Goal: Task Accomplishment & Management: Manage account settings

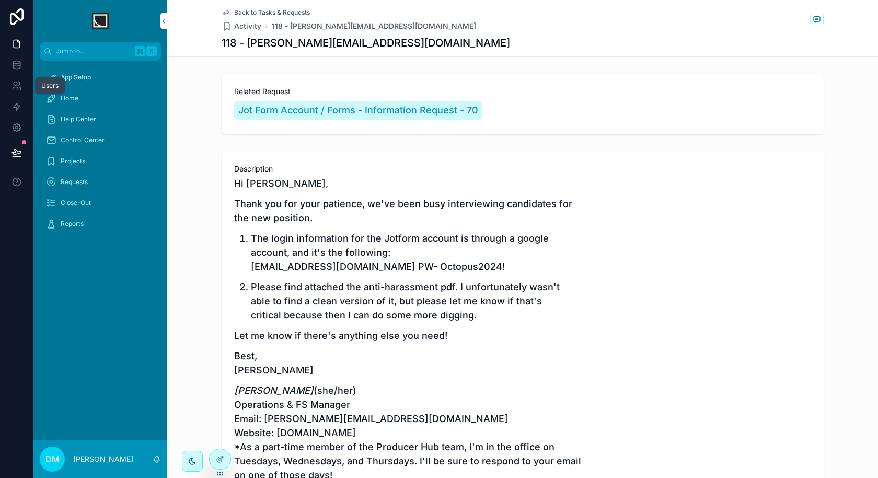
click at [19, 79] on link at bounding box center [16, 85] width 33 height 21
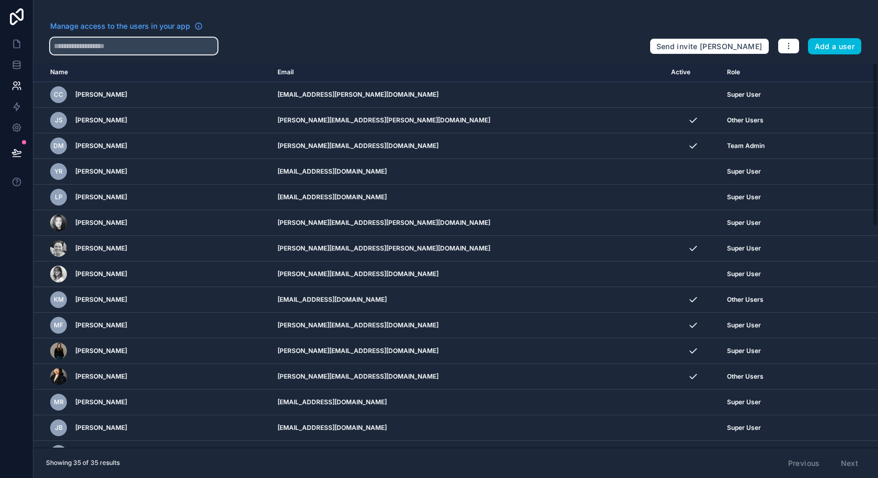
click at [131, 45] on input "text" at bounding box center [133, 46] width 167 height 17
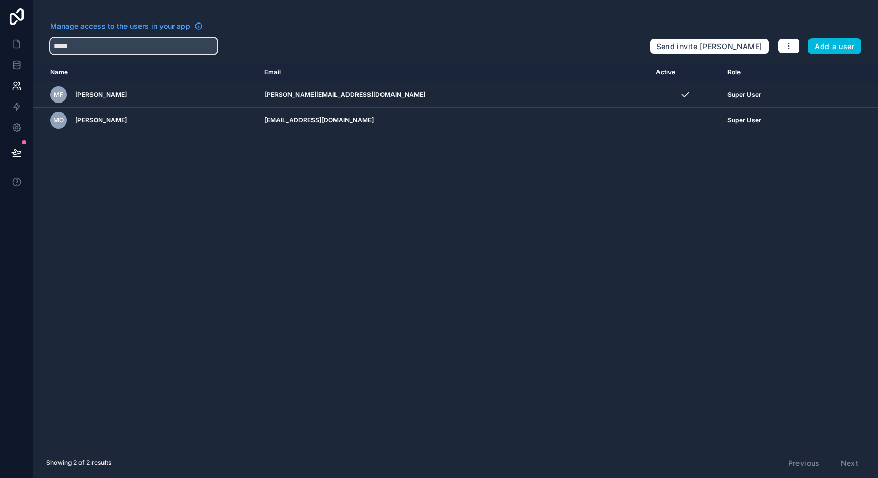
type input "*****"
click at [0, 0] on icon "scrollable content" at bounding box center [0, 0] width 0 height 0
click at [650, 124] on td "scrollable content" at bounding box center [686, 121] width 72 height 26
click at [91, 122] on span "[PERSON_NAME]" at bounding box center [101, 120] width 52 height 8
click at [0, 0] on icon "scrollable content" at bounding box center [0, 0] width 0 height 0
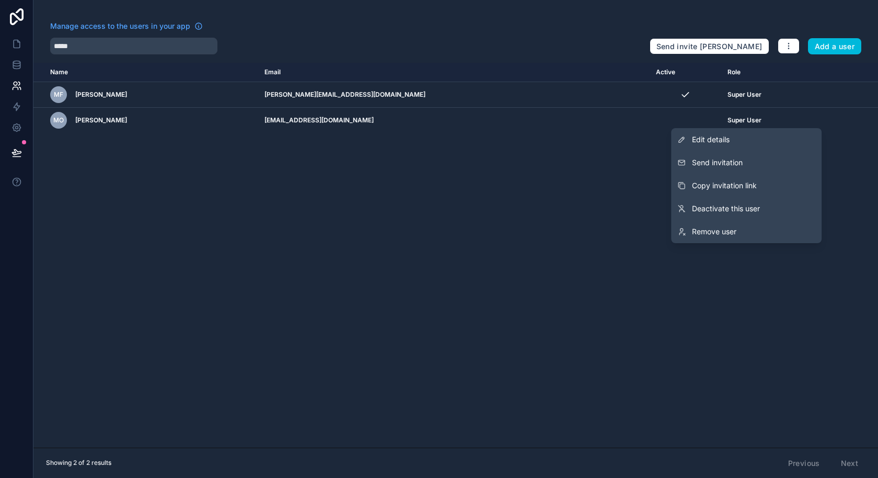
click at [718, 146] on link "Edit details" at bounding box center [746, 139] width 151 height 23
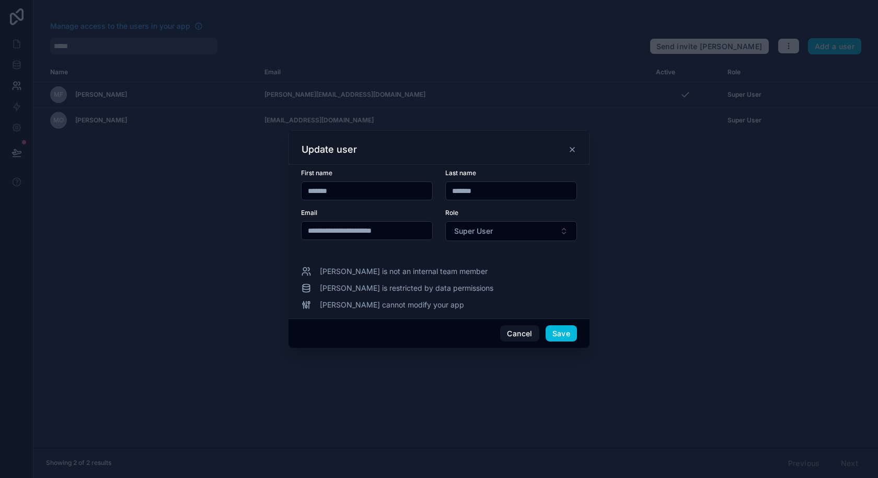
click at [497, 233] on button "Super User" at bounding box center [511, 231] width 132 height 20
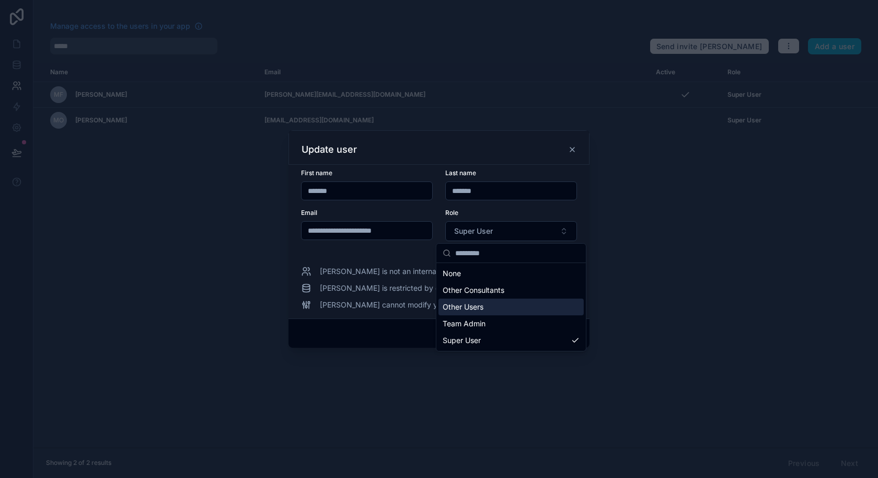
click at [488, 308] on div "Other Users" at bounding box center [511, 307] width 145 height 17
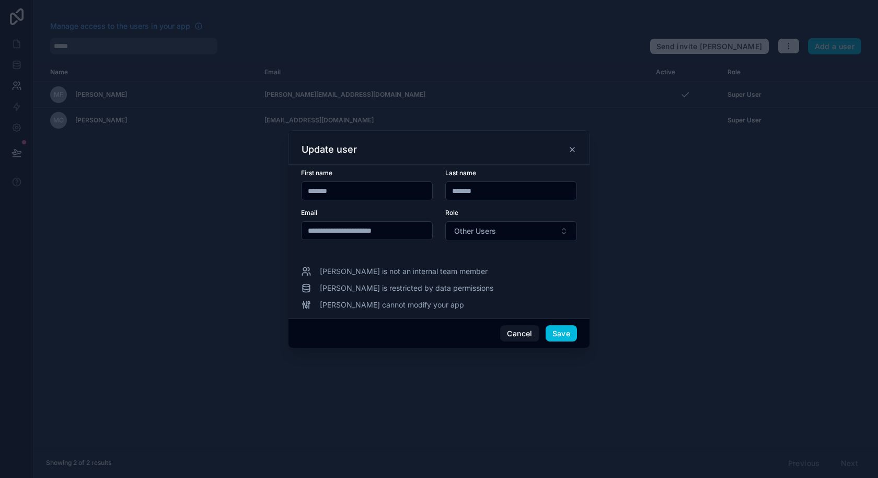
click at [569, 334] on button "Save" at bounding box center [561, 333] width 31 height 17
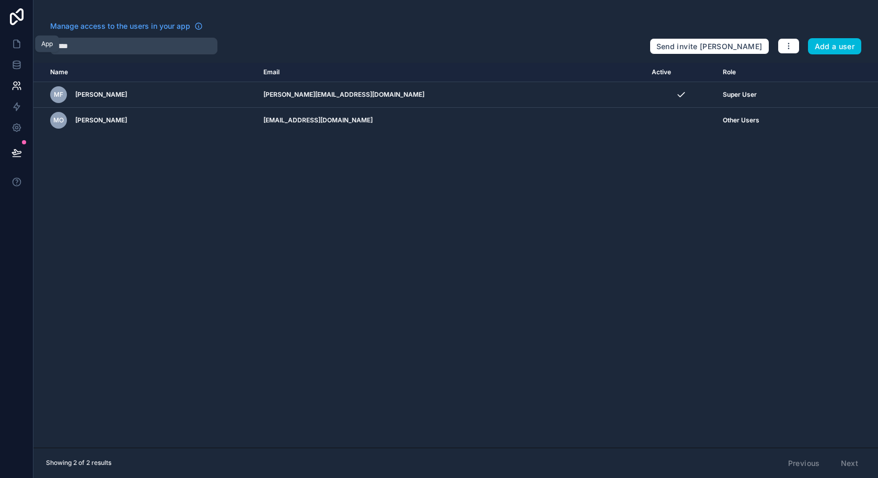
click at [16, 46] on icon at bounding box center [17, 44] width 10 height 10
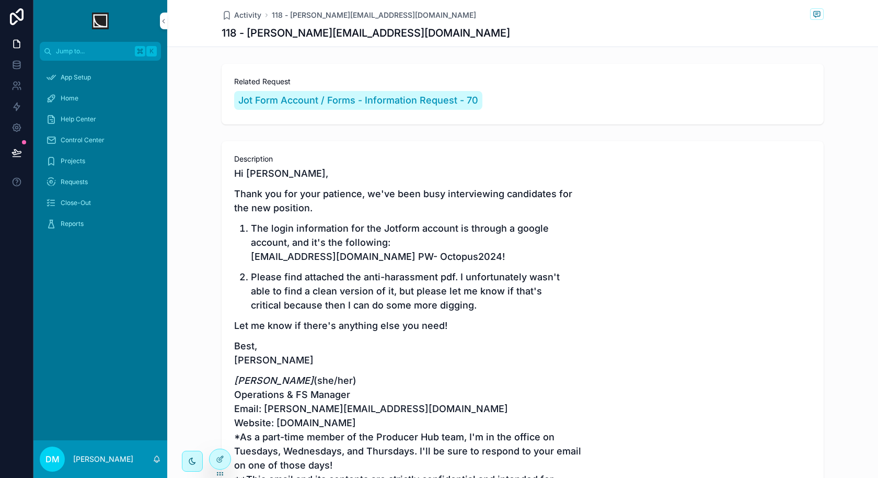
click at [221, 459] on icon at bounding box center [221, 458] width 4 height 4
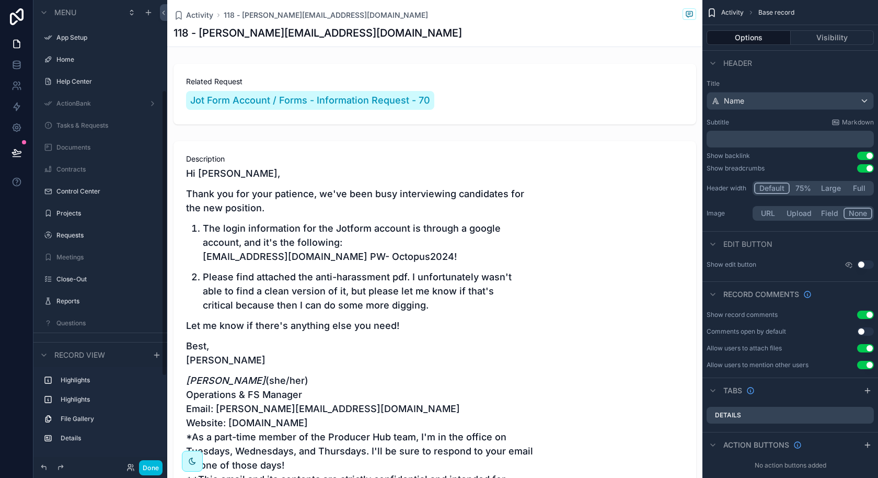
scroll to position [146, 0]
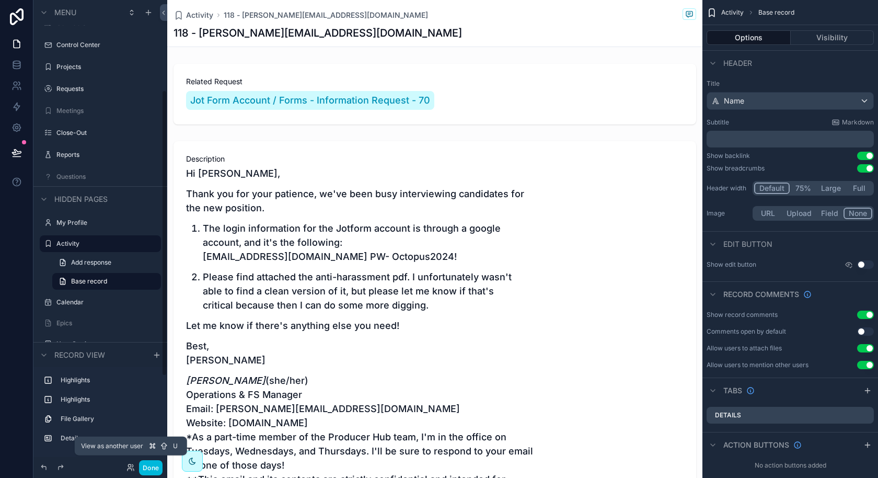
click at [132, 471] on icon at bounding box center [131, 467] width 8 height 8
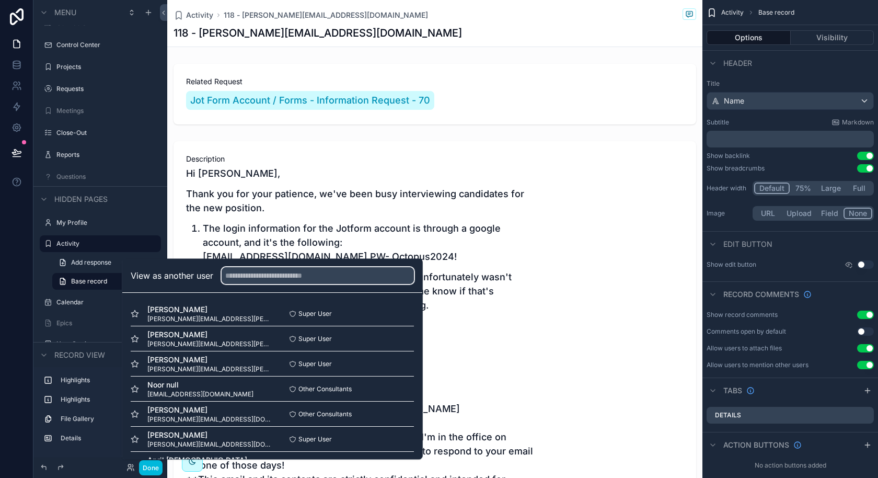
click at [335, 272] on input "text" at bounding box center [318, 275] width 192 height 17
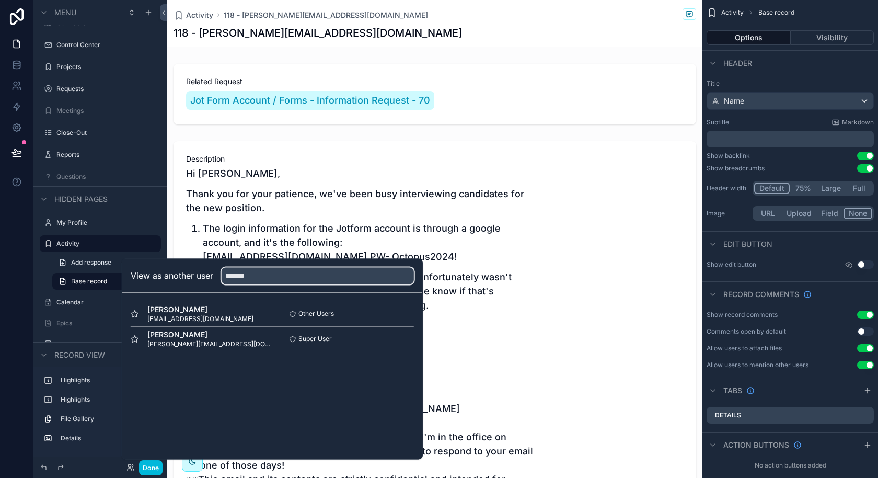
type input "*******"
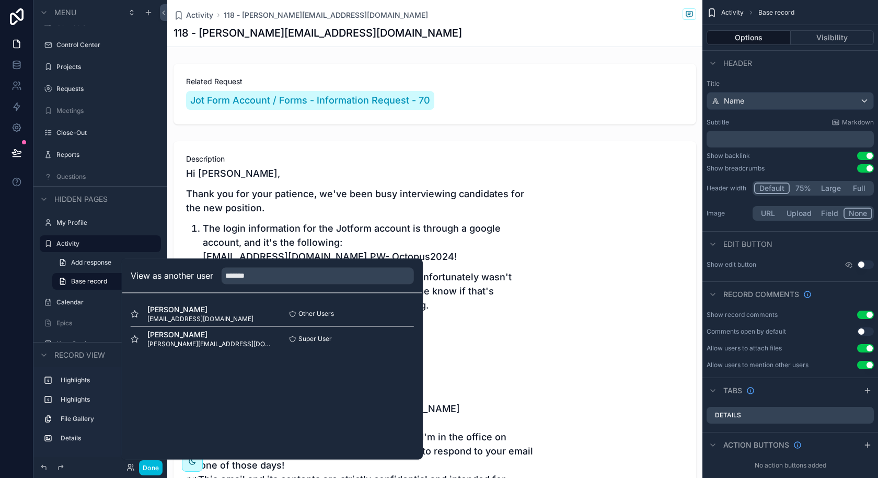
click at [0, 0] on button "Select" at bounding box center [0, 0] width 0 height 0
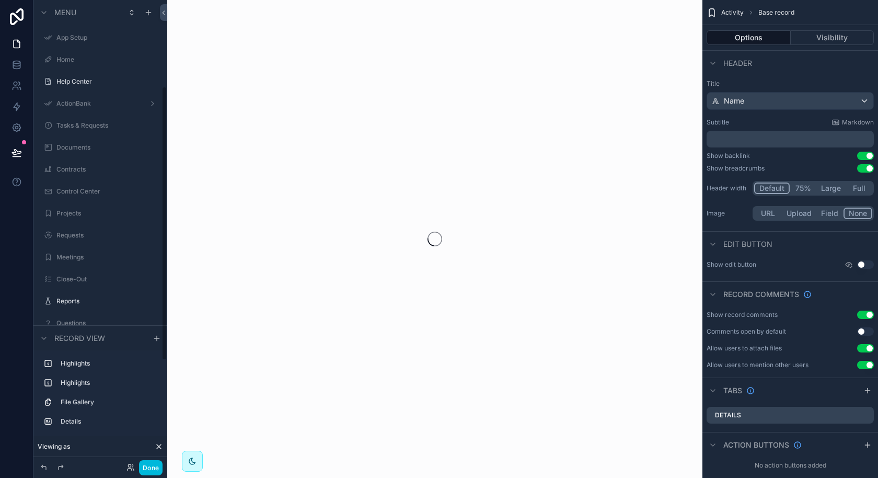
scroll to position [146, 0]
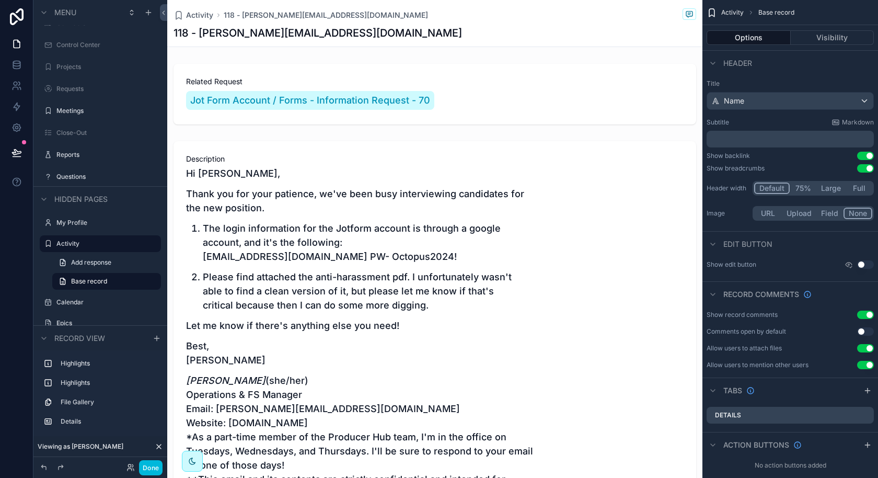
click at [145, 467] on button "Done" at bounding box center [151, 467] width 24 height 15
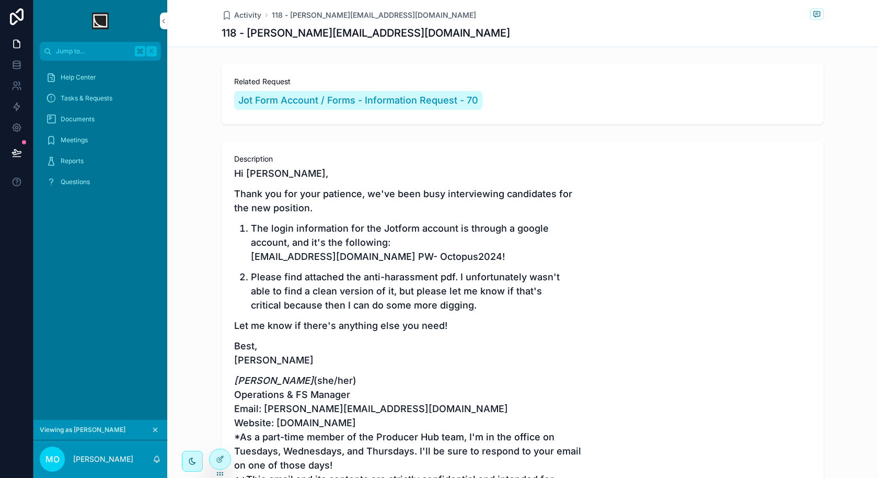
click at [102, 77] on div "Help Center" at bounding box center [100, 77] width 109 height 17
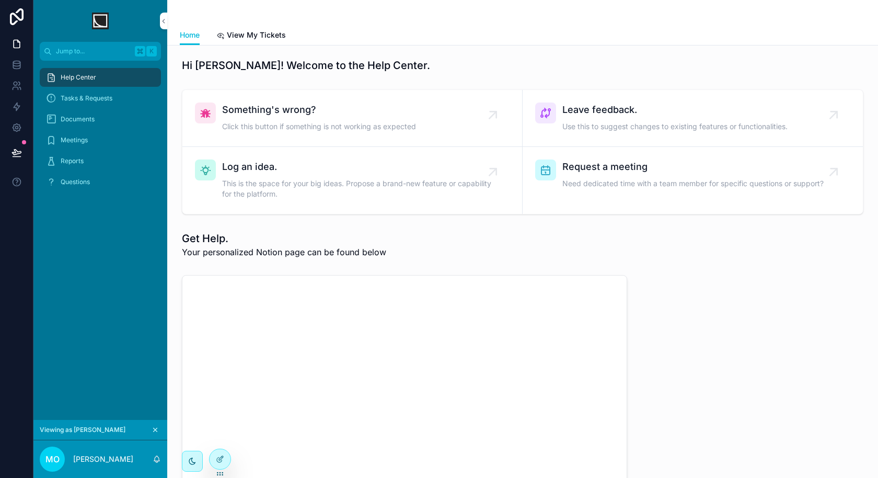
click at [119, 94] on div "Tasks & Requests" at bounding box center [100, 98] width 109 height 17
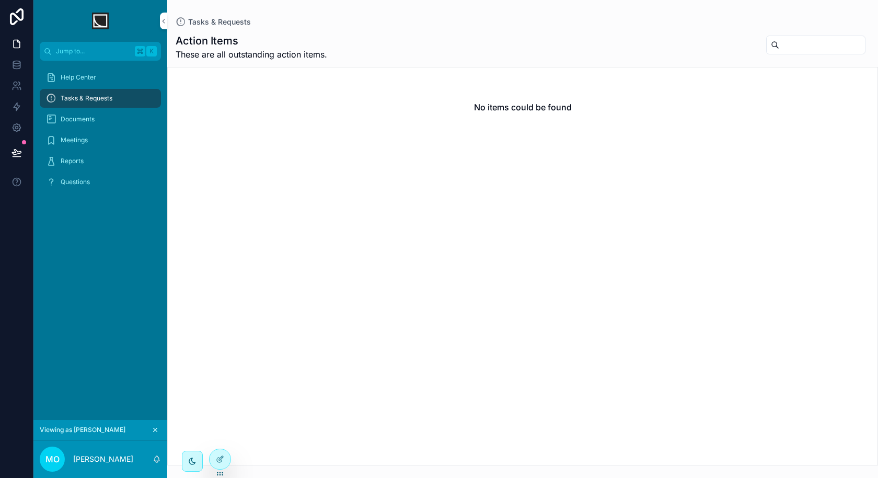
click at [101, 114] on div "Documents" at bounding box center [100, 119] width 109 height 17
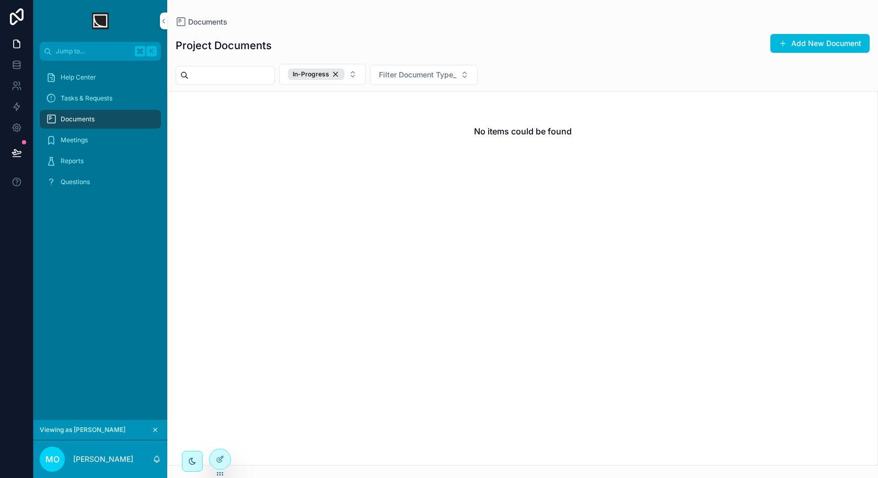
click at [95, 135] on div "Meetings" at bounding box center [100, 140] width 109 height 17
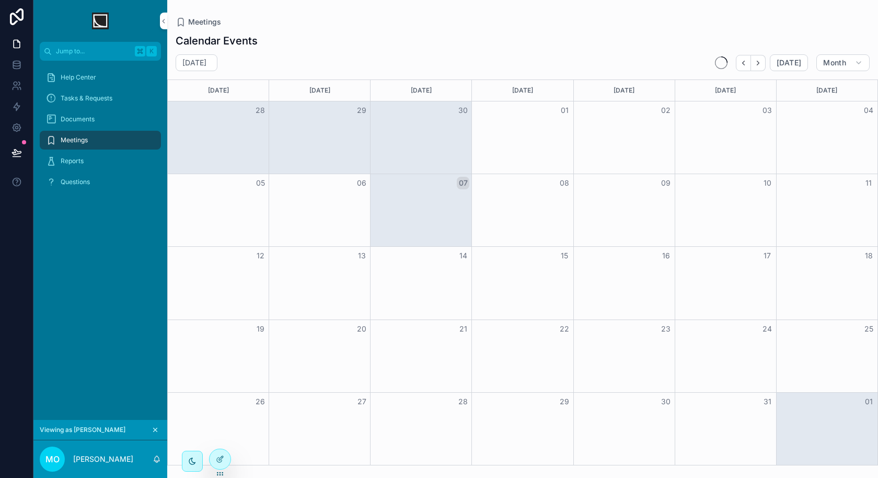
click at [96, 120] on div "Documents" at bounding box center [100, 119] width 109 height 17
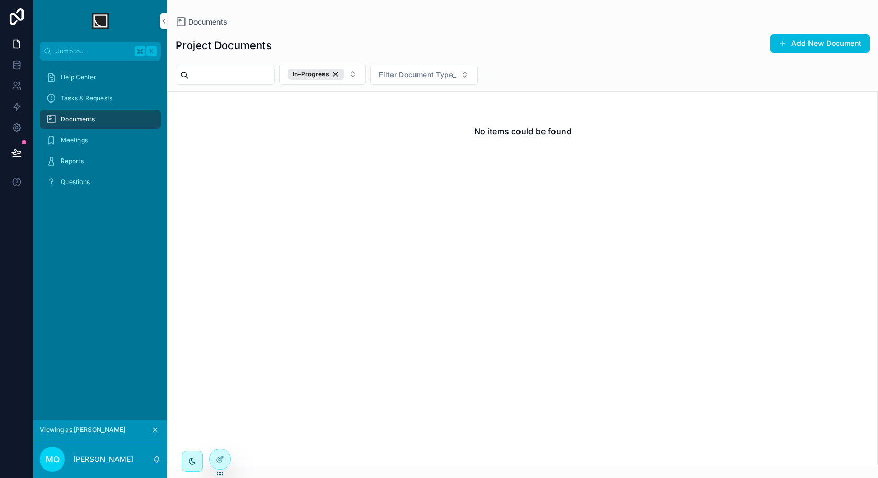
click at [344, 76] on div "In-Progress" at bounding box center [316, 74] width 56 height 12
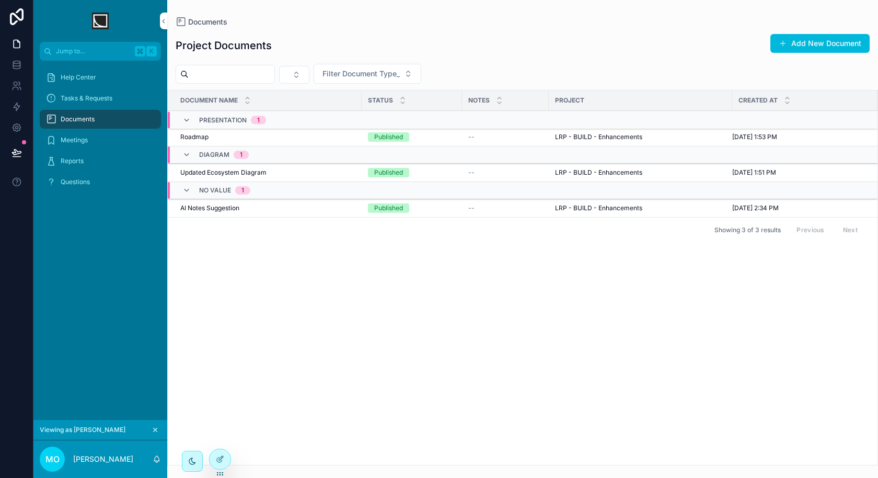
click at [96, 139] on div "Meetings" at bounding box center [100, 140] width 109 height 17
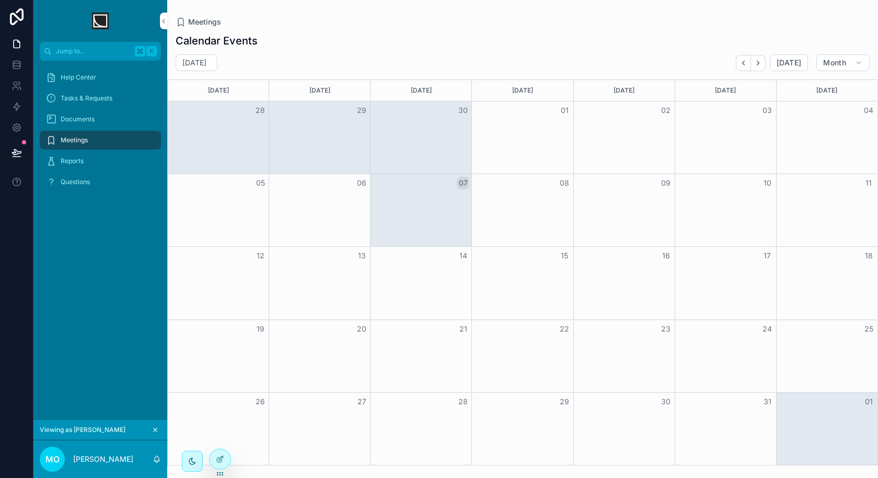
click at [94, 152] on link "Reports" at bounding box center [100, 161] width 121 height 19
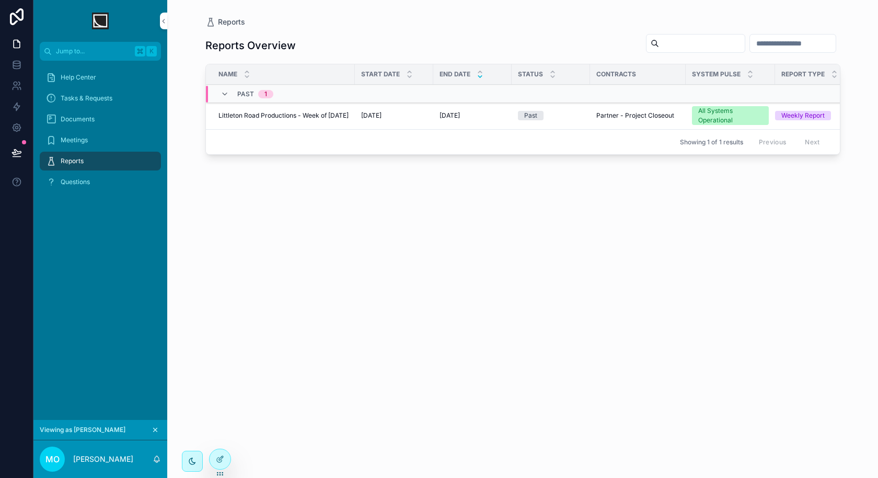
click at [99, 141] on div "Meetings" at bounding box center [100, 140] width 109 height 17
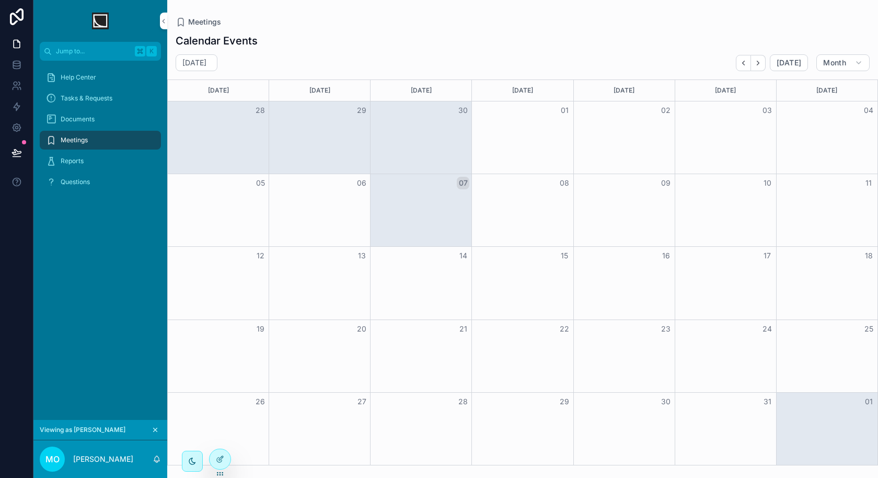
click at [107, 127] on div "Documents" at bounding box center [100, 119] width 109 height 17
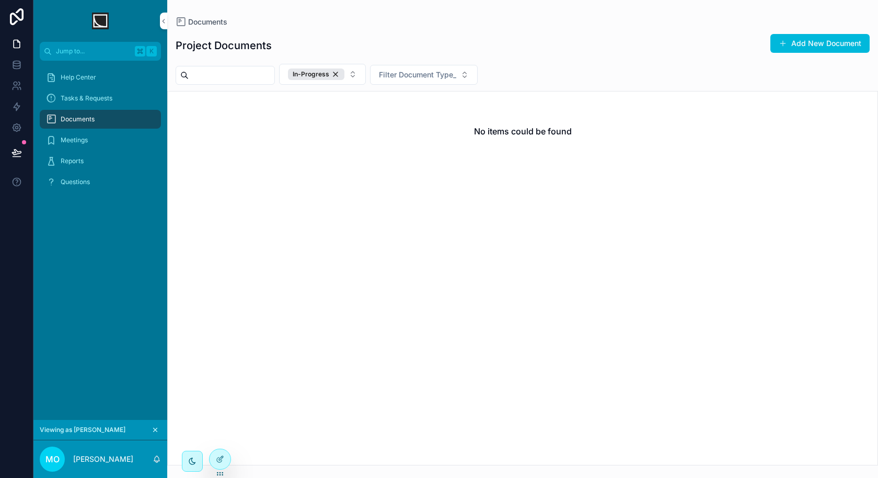
click at [82, 138] on span "Meetings" at bounding box center [74, 140] width 27 height 8
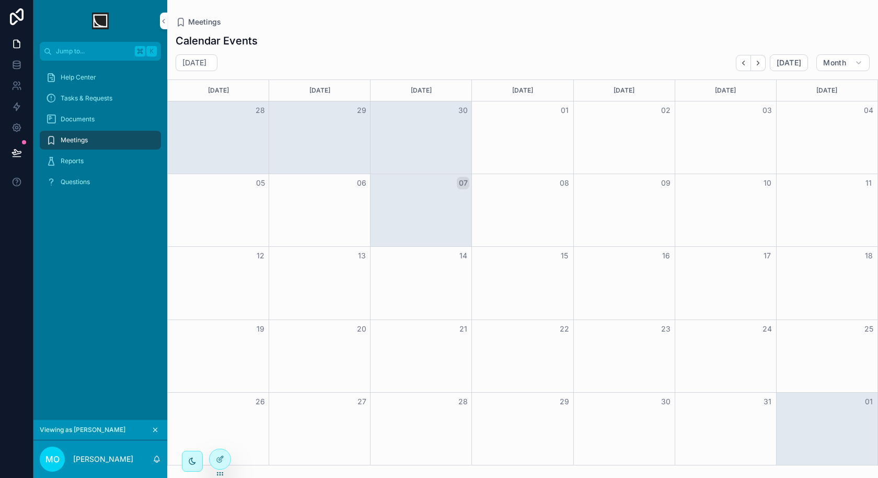
click at [211, 461] on div at bounding box center [220, 459] width 21 height 20
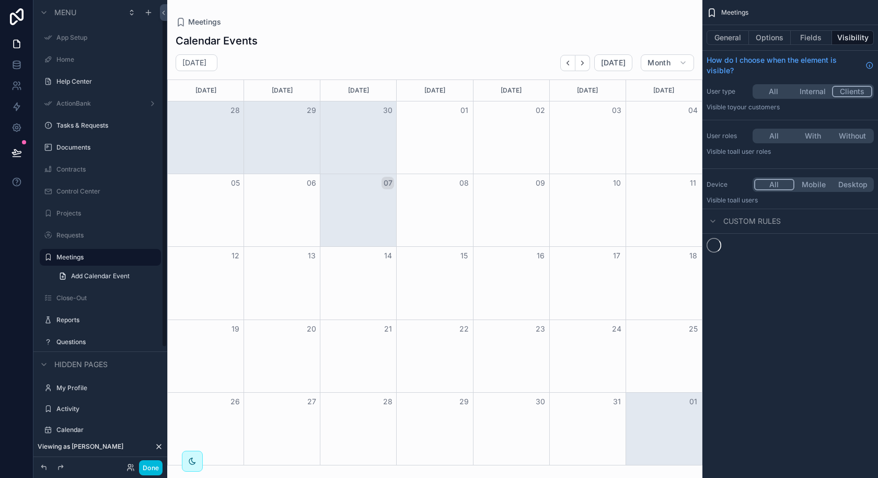
scroll to position [13, 0]
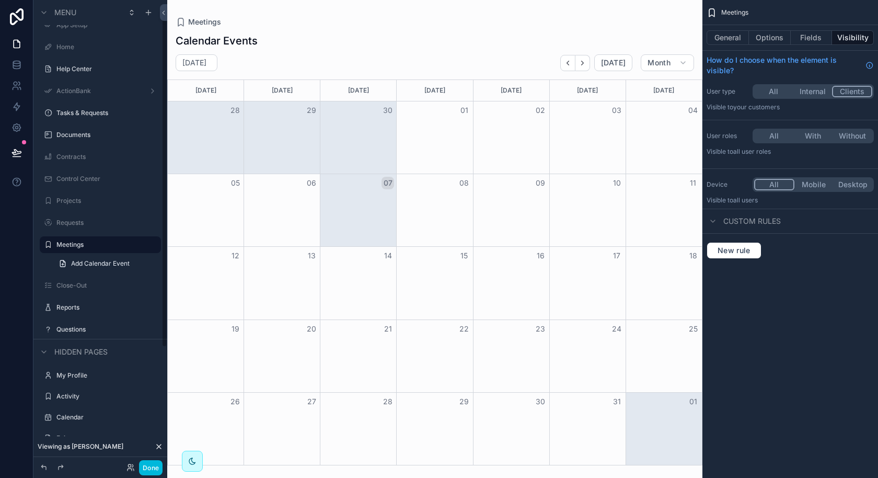
click at [133, 467] on icon at bounding box center [131, 467] width 8 height 8
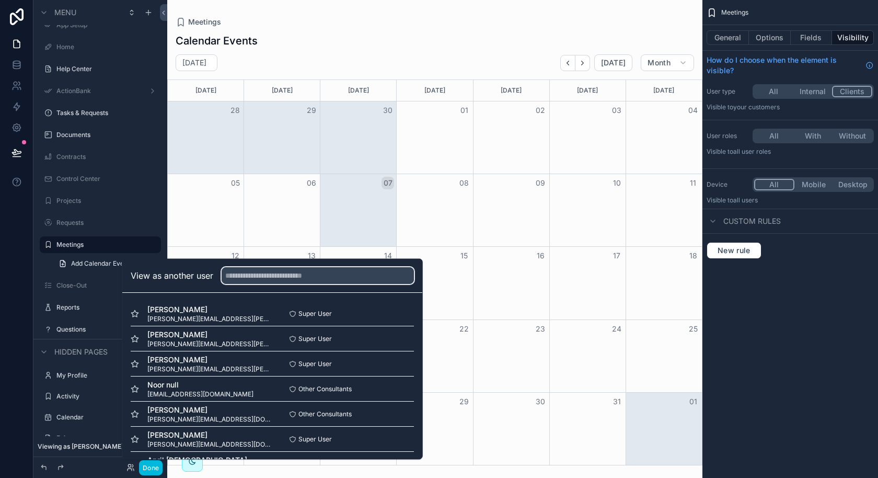
click at [379, 278] on input "text" at bounding box center [318, 275] width 192 height 17
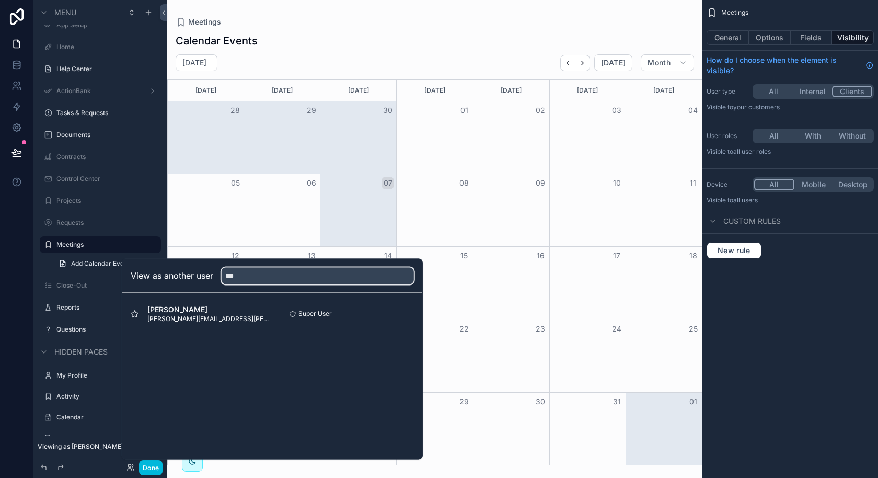
type input "***"
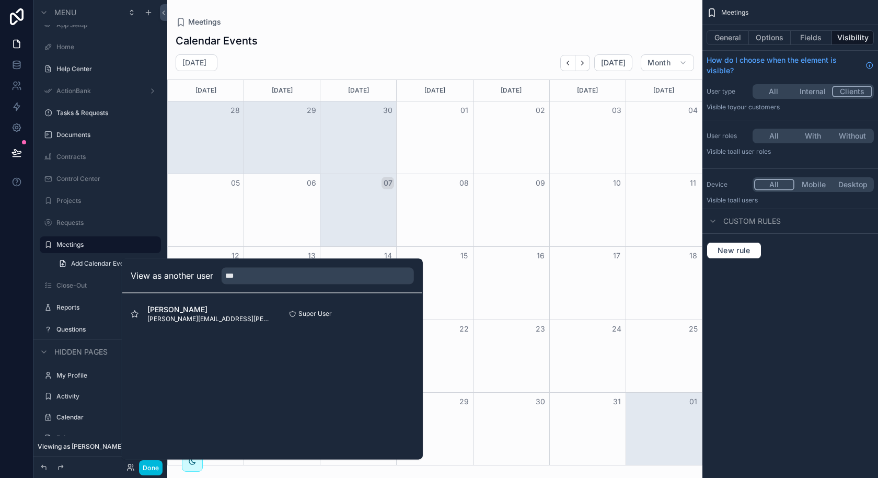
click at [0, 0] on button "Select" at bounding box center [0, 0] width 0 height 0
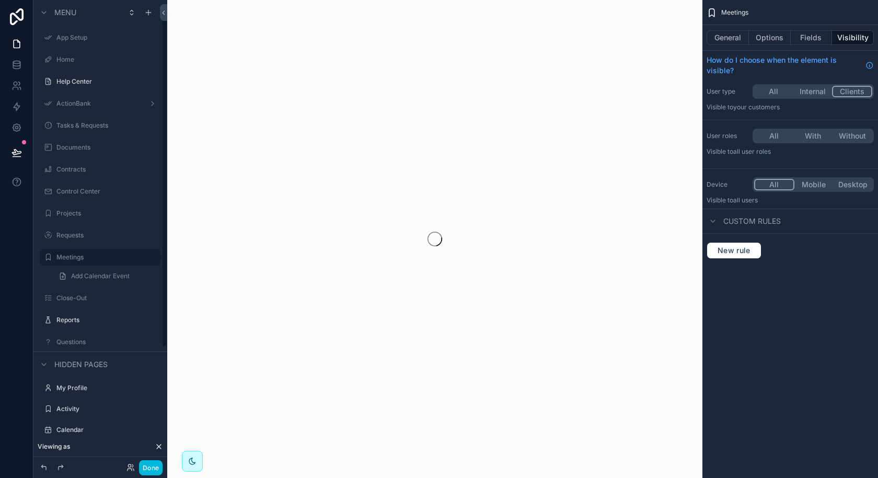
scroll to position [13, 0]
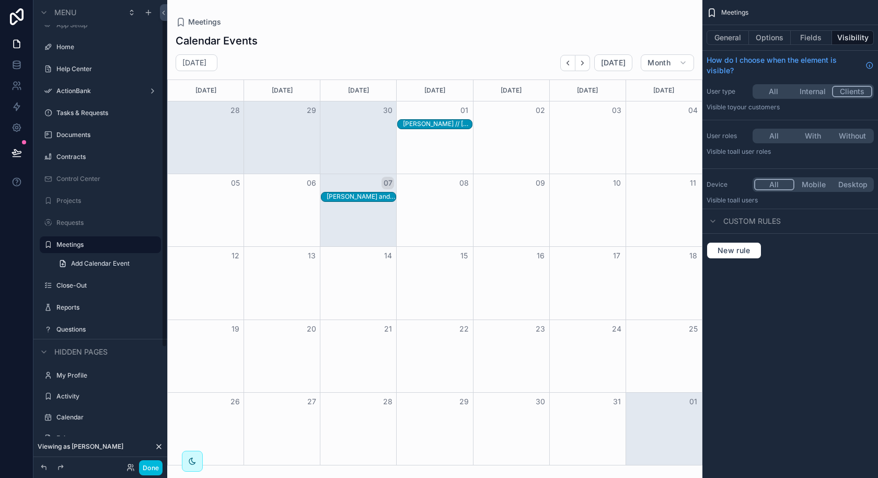
click at [133, 463] on div "Done" at bounding box center [141, 467] width 41 height 15
click at [132, 469] on icon at bounding box center [130, 469] width 4 height 2
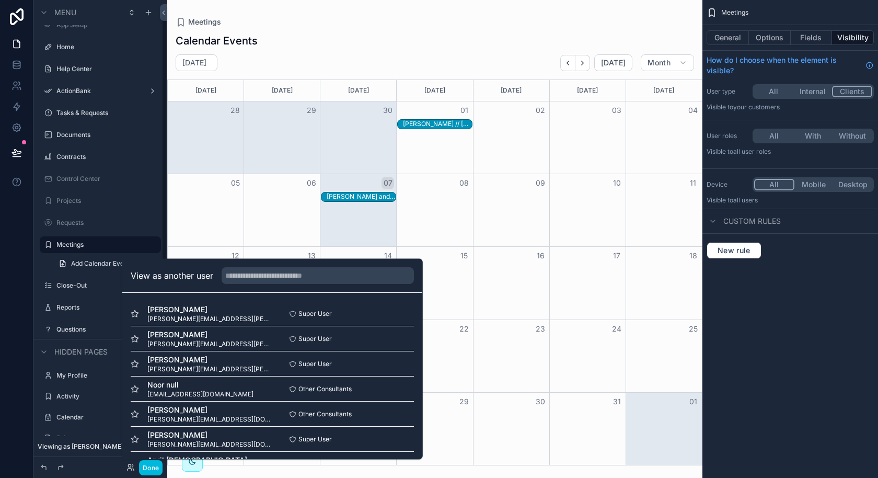
click at [99, 139] on div "Documents" at bounding box center [107, 135] width 102 height 8
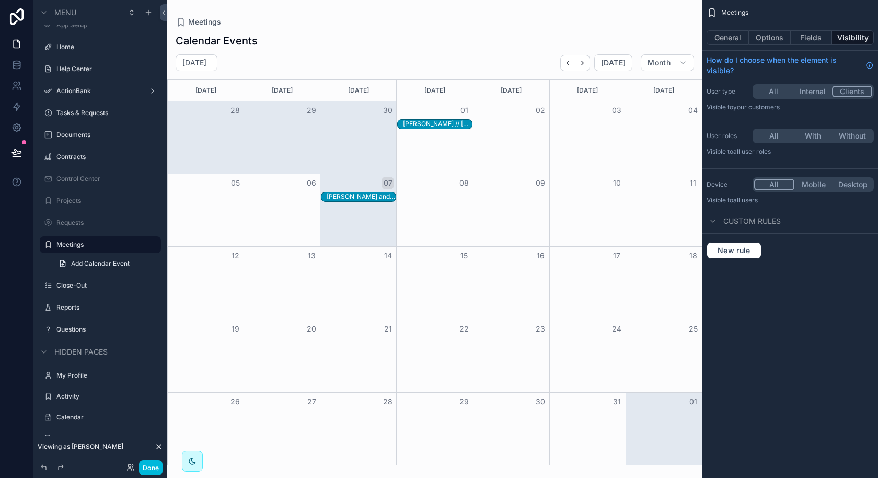
click at [100, 133] on label "Documents" at bounding box center [105, 135] width 98 height 8
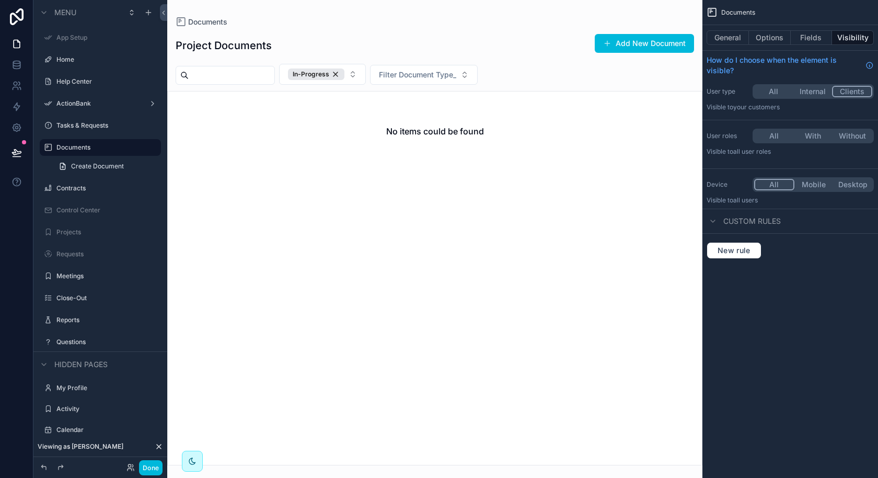
click at [736, 38] on button "General" at bounding box center [728, 37] width 42 height 15
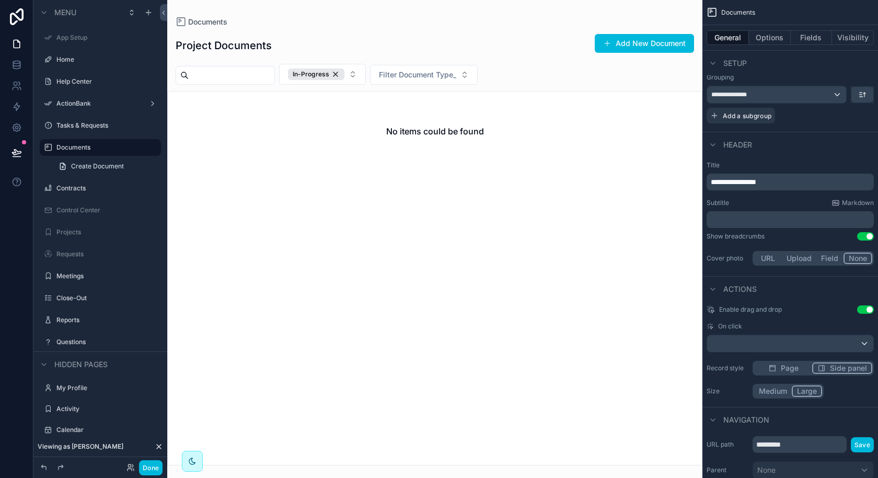
scroll to position [257, 0]
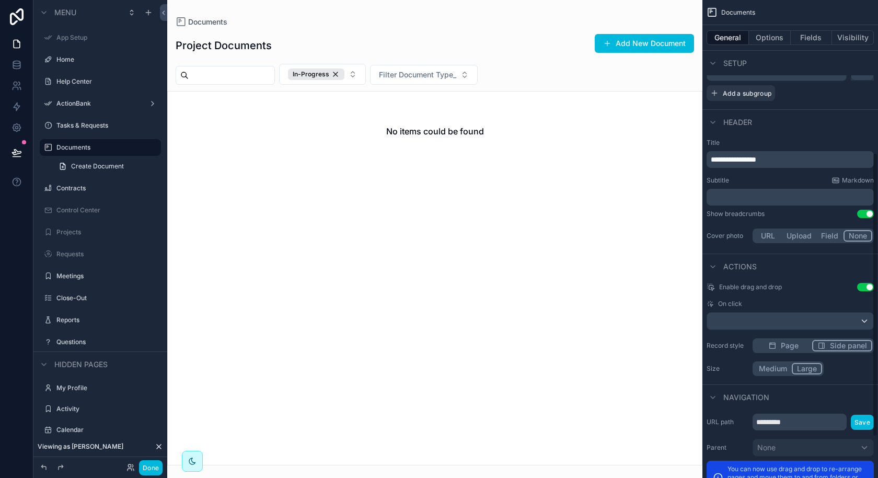
click at [761, 37] on button "Options" at bounding box center [770, 37] width 42 height 15
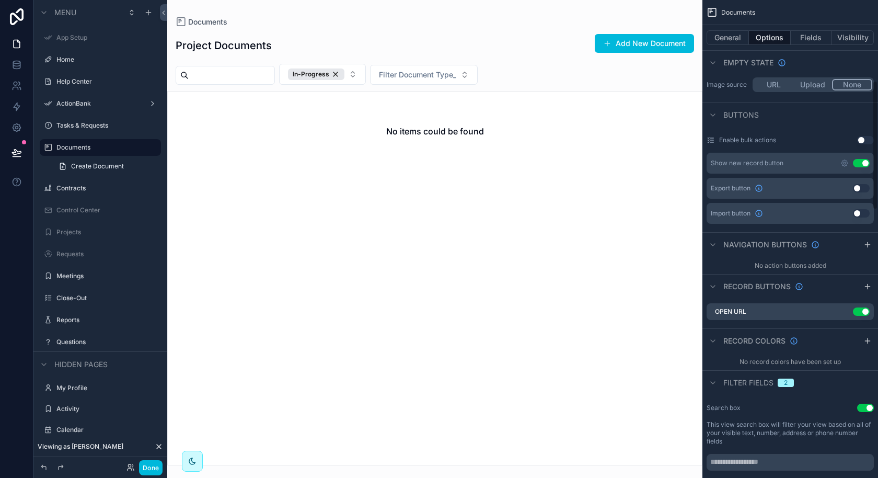
scroll to position [307, 0]
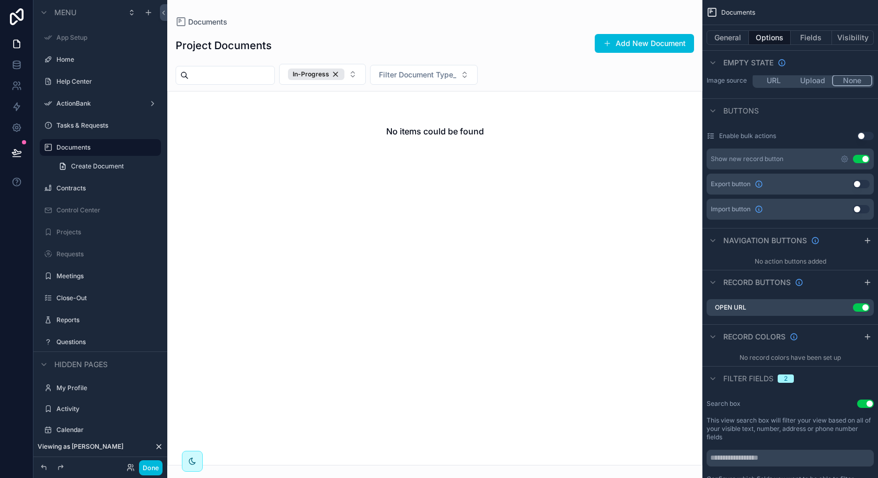
click at [716, 379] on icon "scrollable content" at bounding box center [713, 378] width 8 height 8
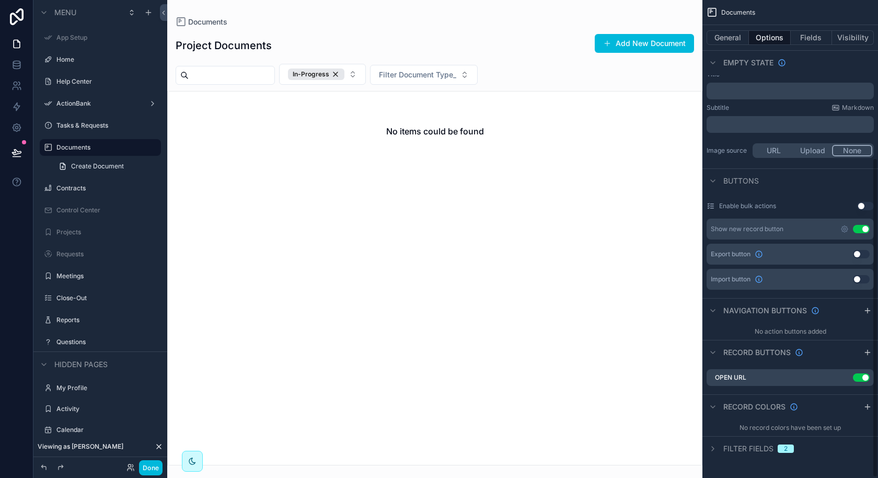
scroll to position [236, 0]
click at [718, 449] on div "scrollable content" at bounding box center [713, 450] width 13 height 13
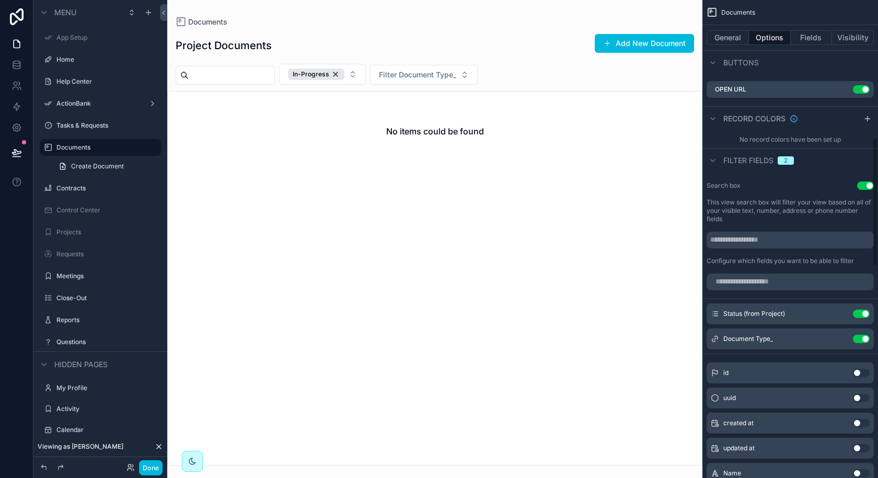
scroll to position [507, 0]
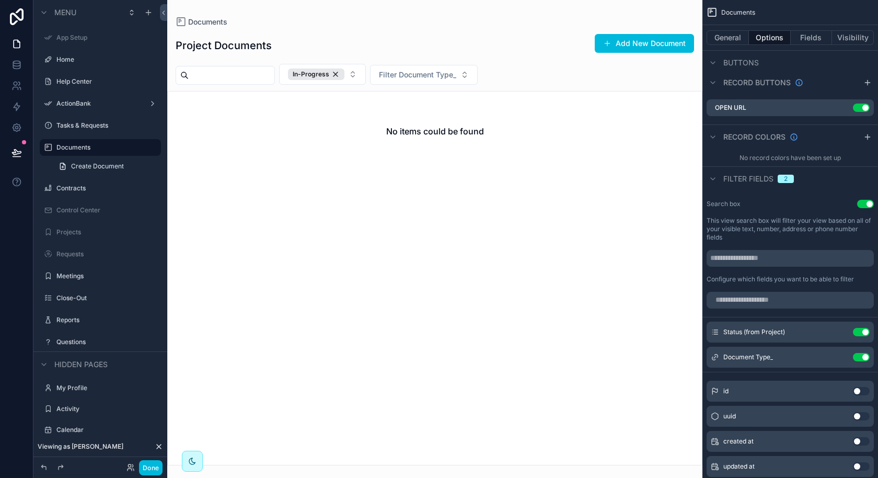
click at [784, 176] on span "2" at bounding box center [786, 179] width 16 height 8
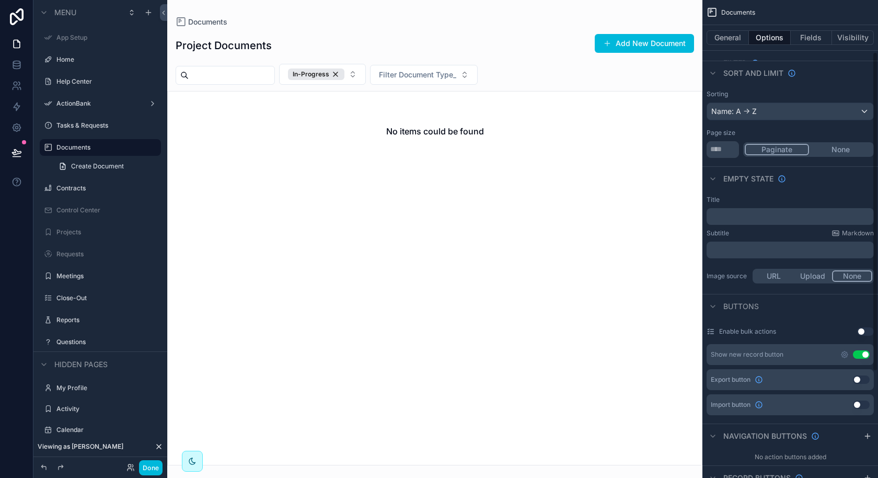
scroll to position [236, 0]
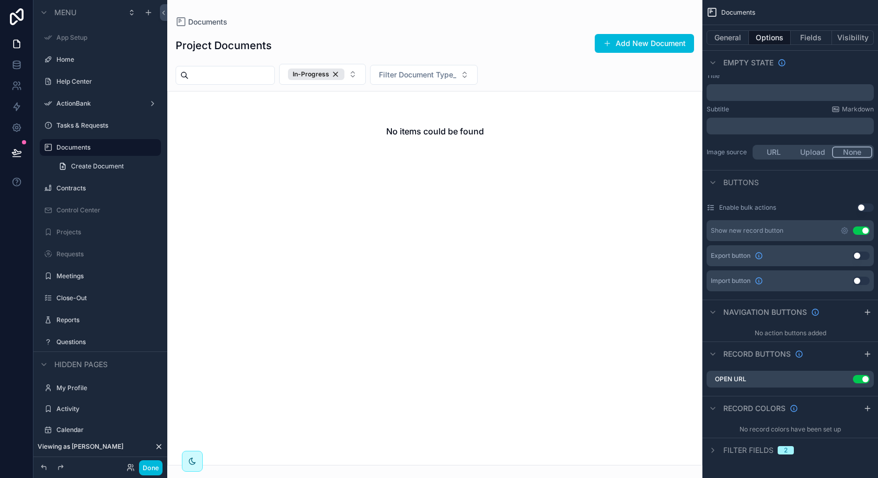
click at [713, 453] on icon "scrollable content" at bounding box center [713, 450] width 8 height 8
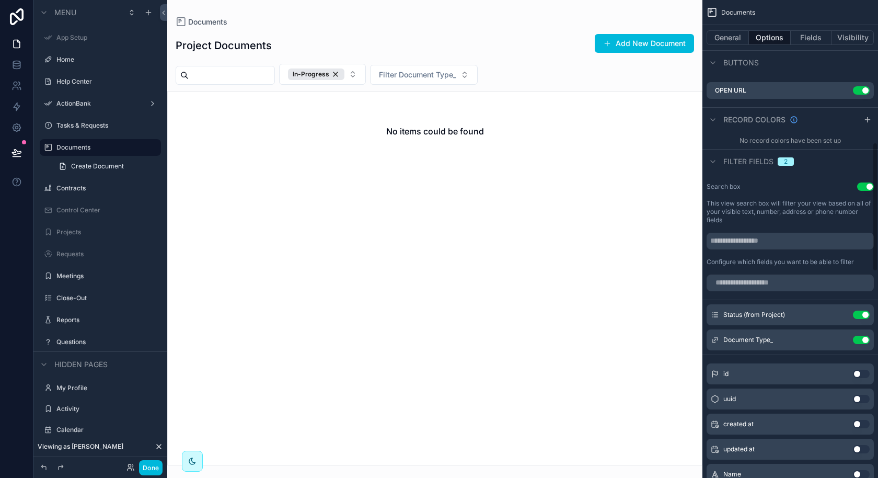
scroll to position [525, 0]
click at [858, 315] on button "Use setting" at bounding box center [861, 314] width 17 height 8
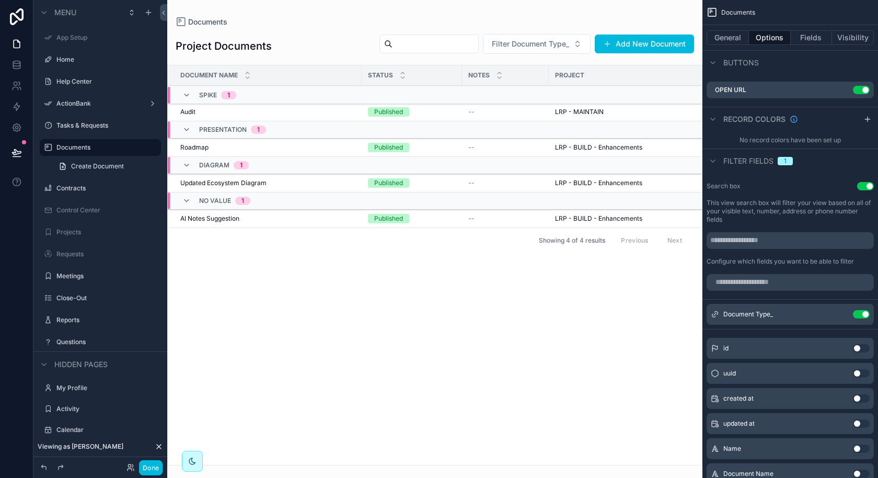
click at [588, 352] on div "scrollable content" at bounding box center [434, 239] width 535 height 478
click at [18, 150] on icon at bounding box center [17, 152] width 10 height 10
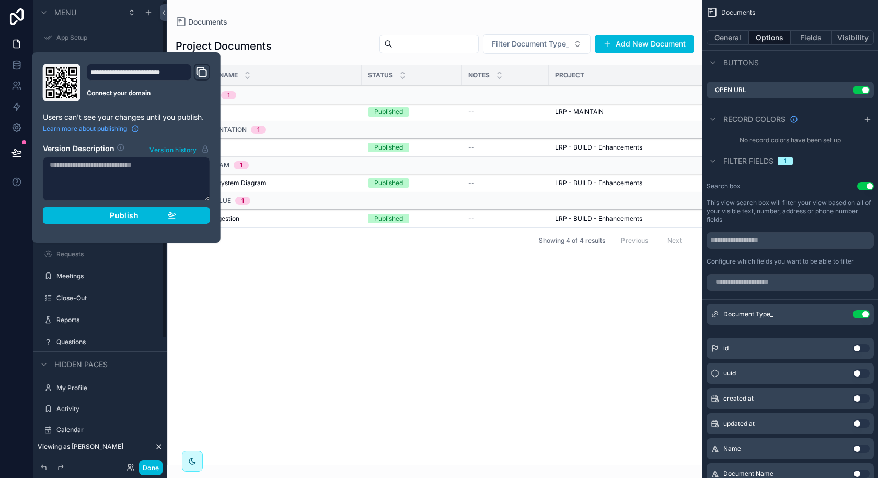
click at [138, 219] on button "Publish" at bounding box center [126, 215] width 167 height 17
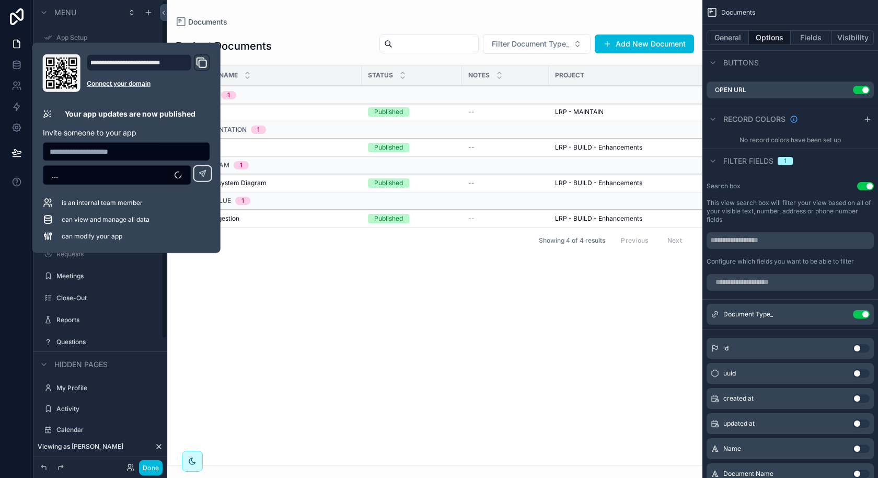
click at [147, 467] on button "Done" at bounding box center [151, 467] width 24 height 15
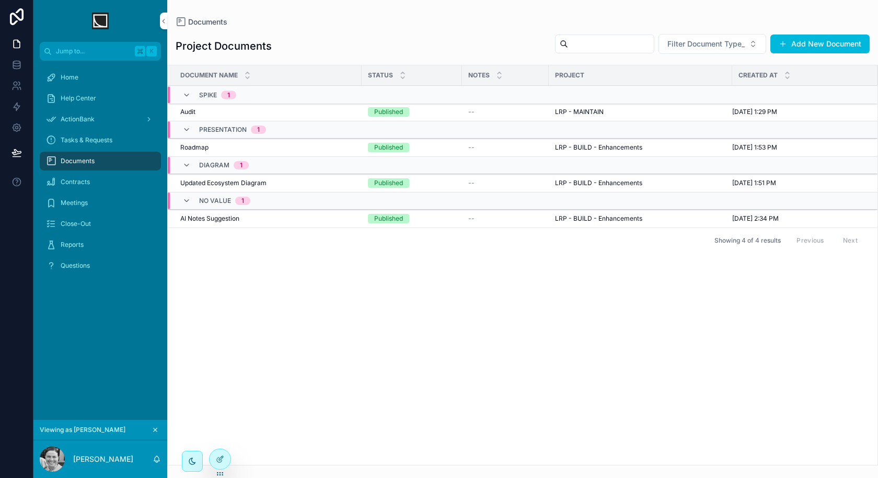
click at [88, 121] on span "ActionBank" at bounding box center [78, 119] width 34 height 8
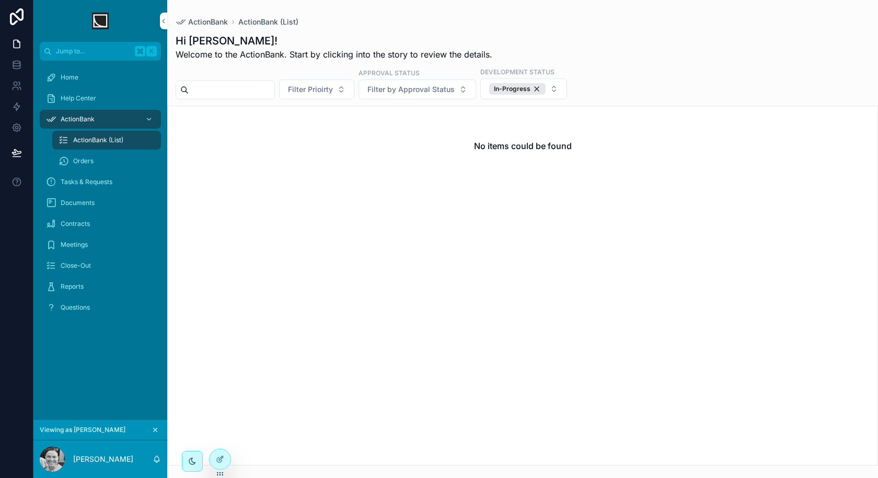
click at [542, 87] on div "In-Progress" at bounding box center [517, 89] width 56 height 12
click at [109, 93] on div "Help Center" at bounding box center [100, 98] width 109 height 17
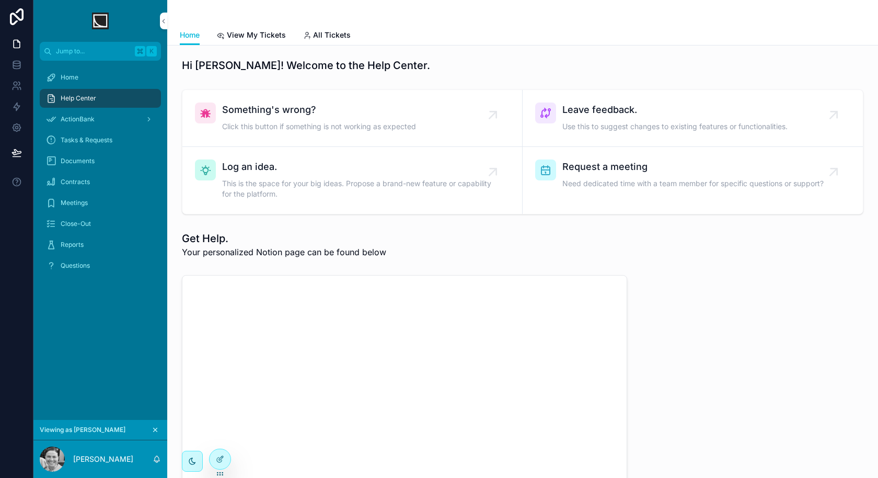
click at [111, 74] on div "Home" at bounding box center [100, 77] width 109 height 17
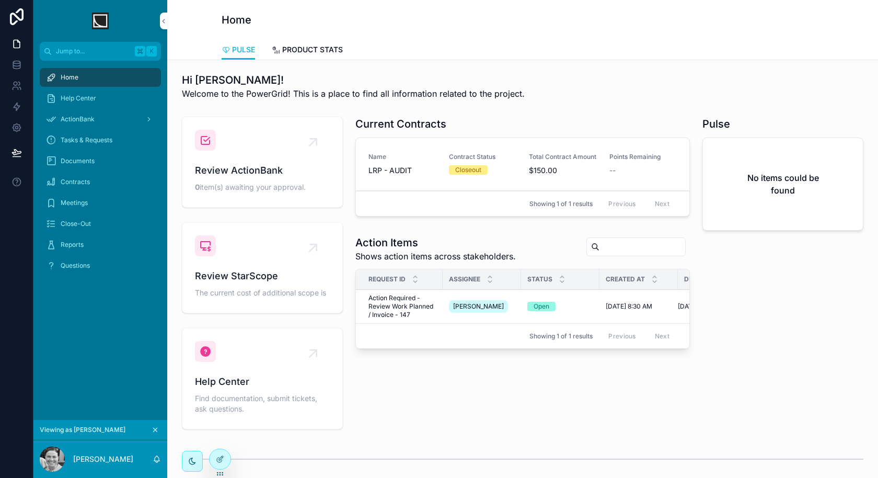
click at [319, 52] on span "PRODUCT STATS" at bounding box center [312, 49] width 61 height 10
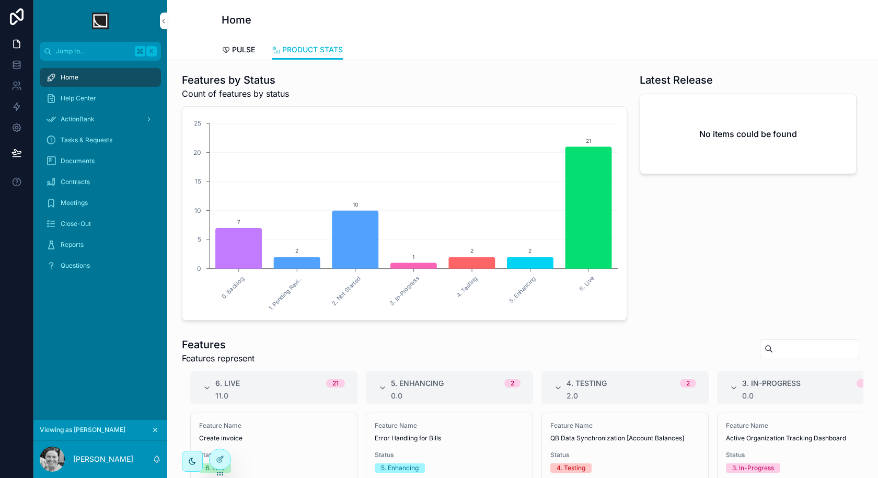
click at [219, 456] on icon at bounding box center [220, 459] width 8 height 8
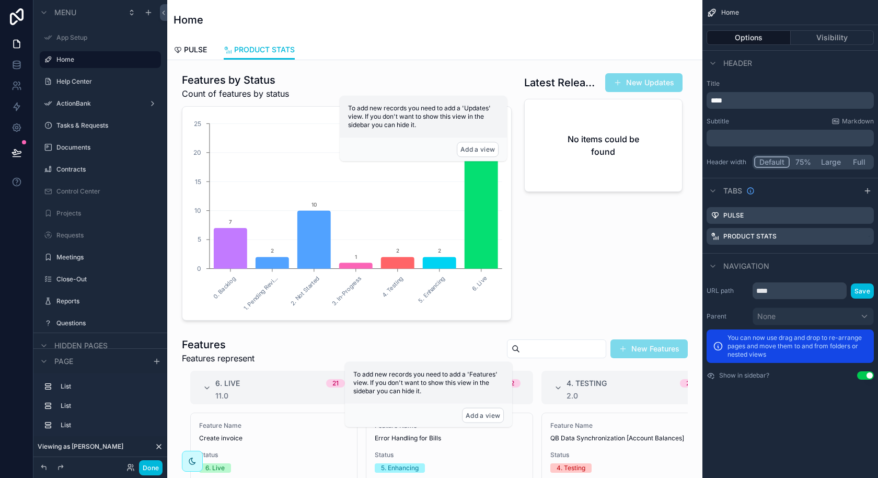
click at [339, 276] on div "scrollable content" at bounding box center [347, 196] width 342 height 256
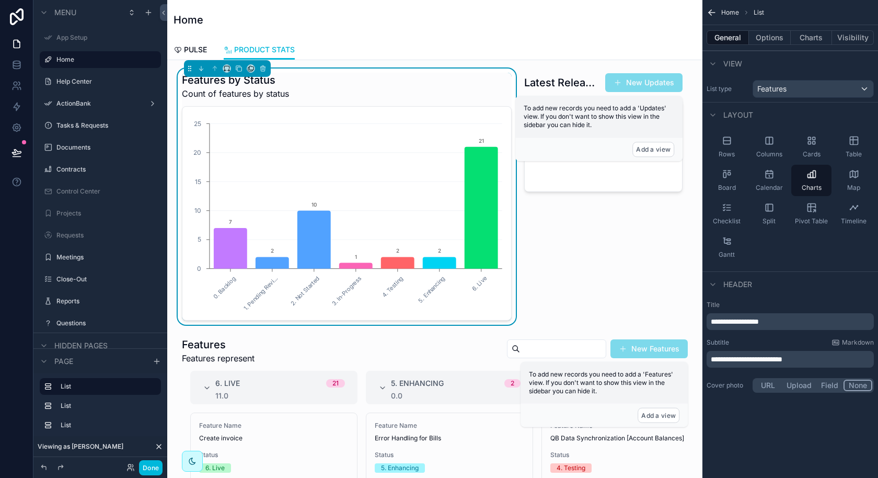
click at [778, 40] on button "Options" at bounding box center [770, 37] width 42 height 15
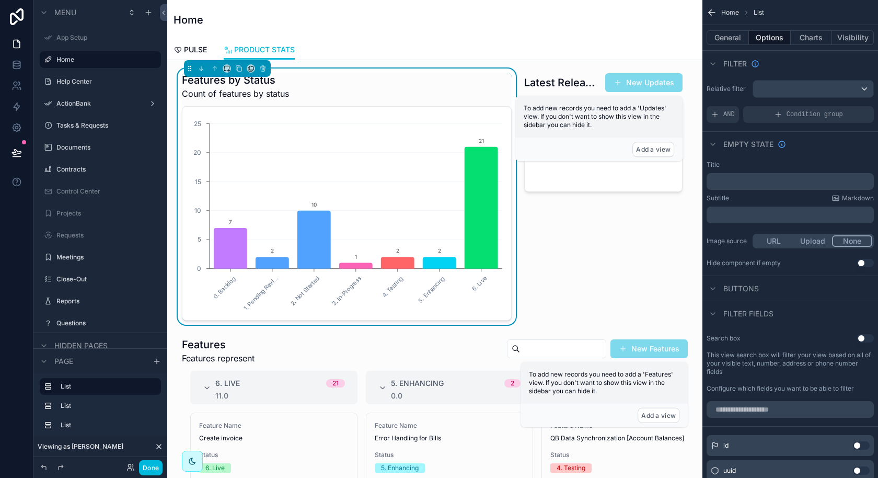
click at [725, 119] on div "AND" at bounding box center [723, 114] width 32 height 17
click at [0, 0] on icon "scrollable content" at bounding box center [0, 0] width 0 height 0
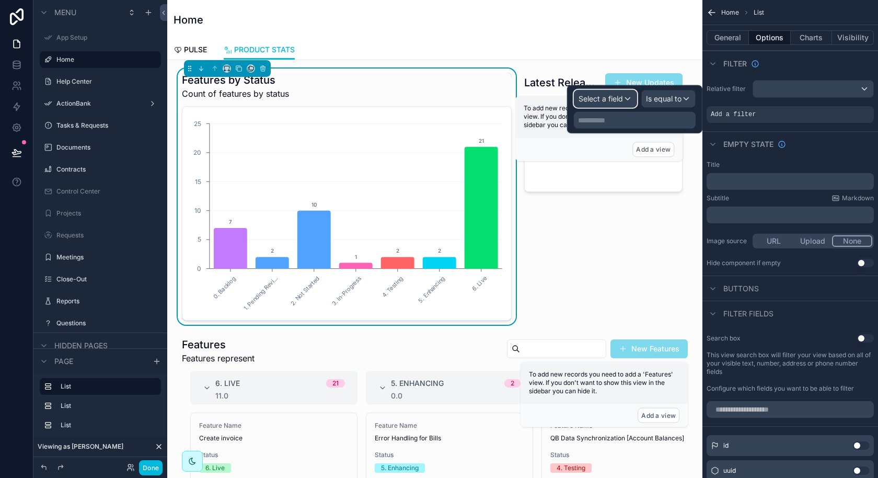
click at [626, 96] on div "Select a field" at bounding box center [606, 98] width 62 height 17
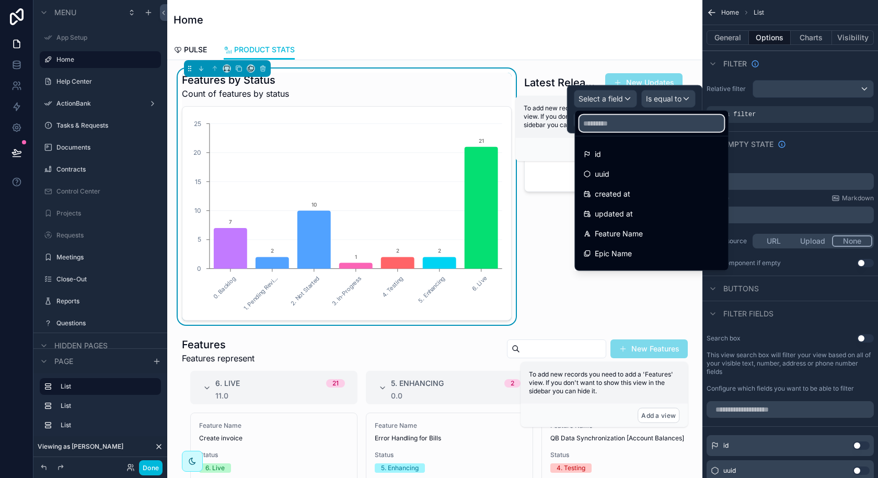
click at [628, 130] on input "text" at bounding box center [651, 123] width 145 height 17
type input "*"
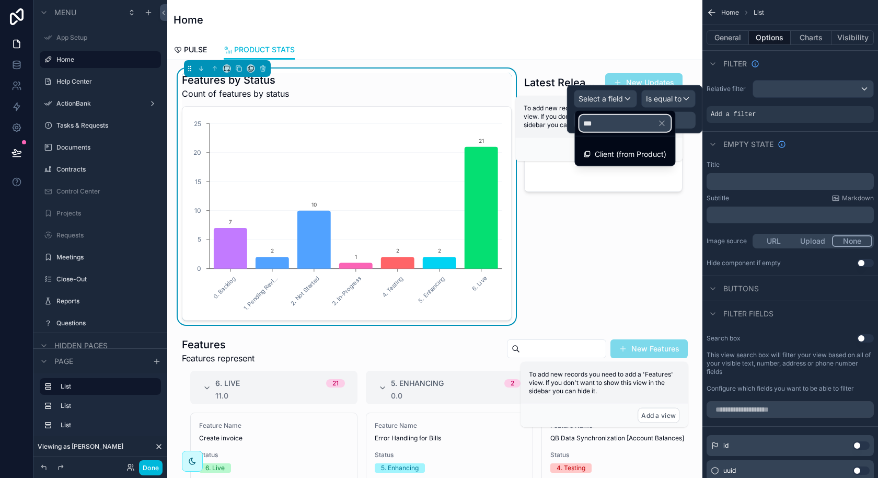
type input "***"
click at [615, 146] on div "Client (from Product)" at bounding box center [625, 154] width 96 height 19
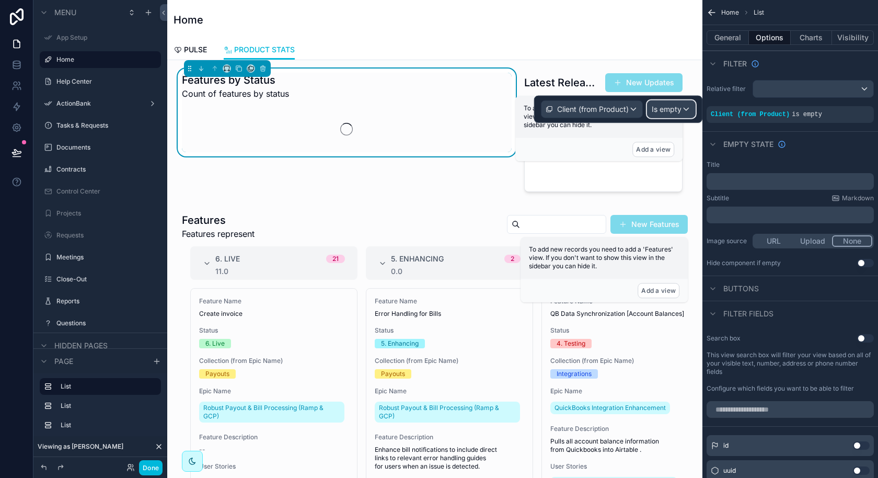
click at [659, 111] on span "Is empty" at bounding box center [667, 109] width 30 height 10
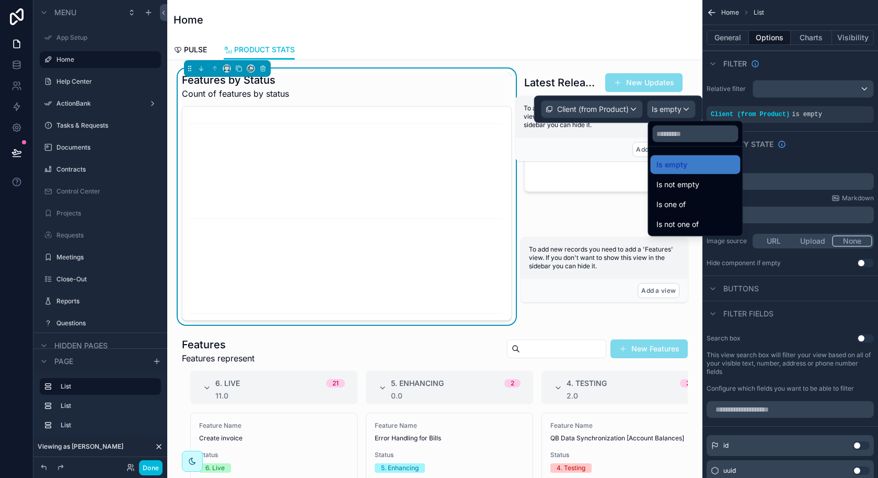
click at [668, 198] on span "Is one of" at bounding box center [671, 204] width 29 height 13
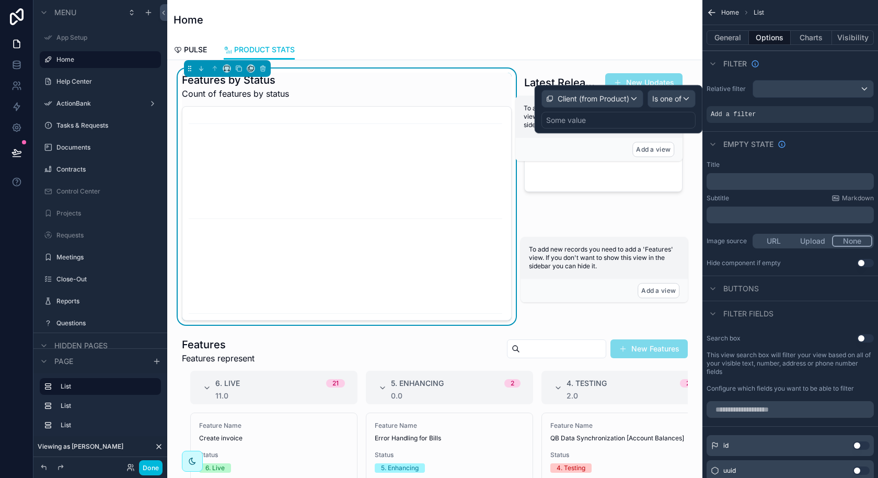
click at [621, 124] on div "Some value" at bounding box center [619, 120] width 154 height 17
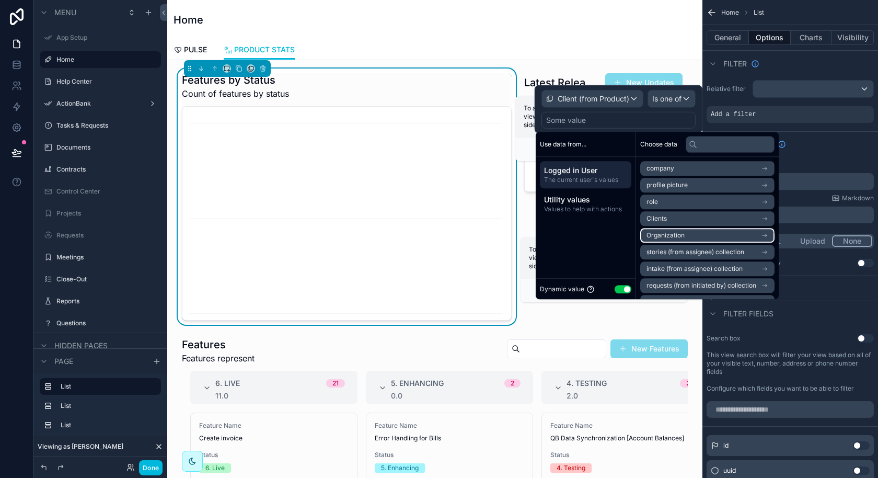
click at [710, 233] on li "Organization" at bounding box center [707, 235] width 134 height 15
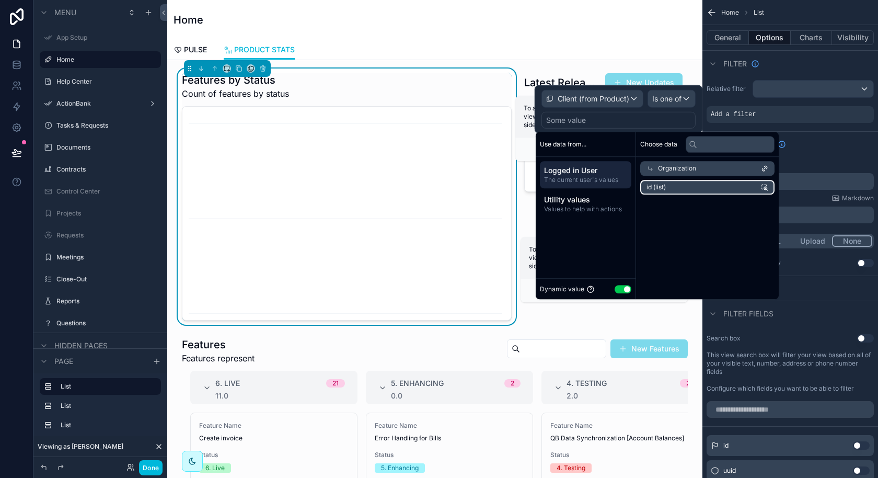
click at [649, 190] on span "id (list)" at bounding box center [656, 187] width 19 height 8
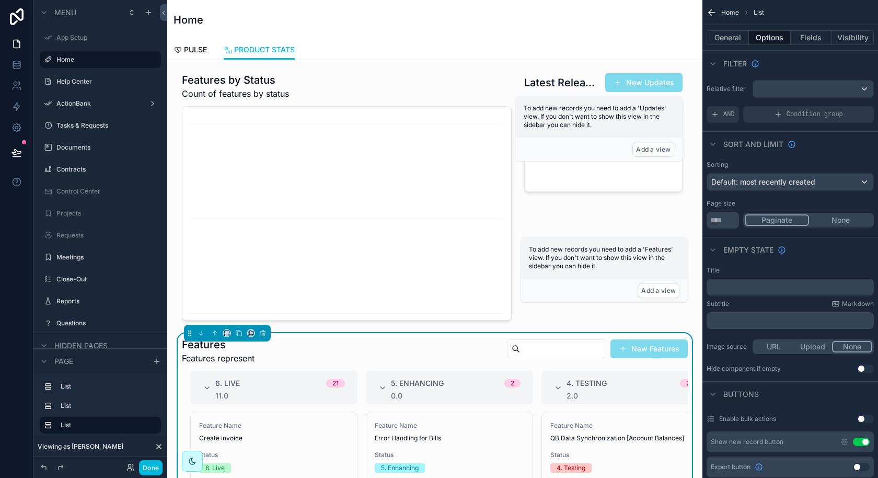
click at [717, 114] on icon "scrollable content" at bounding box center [715, 114] width 8 height 8
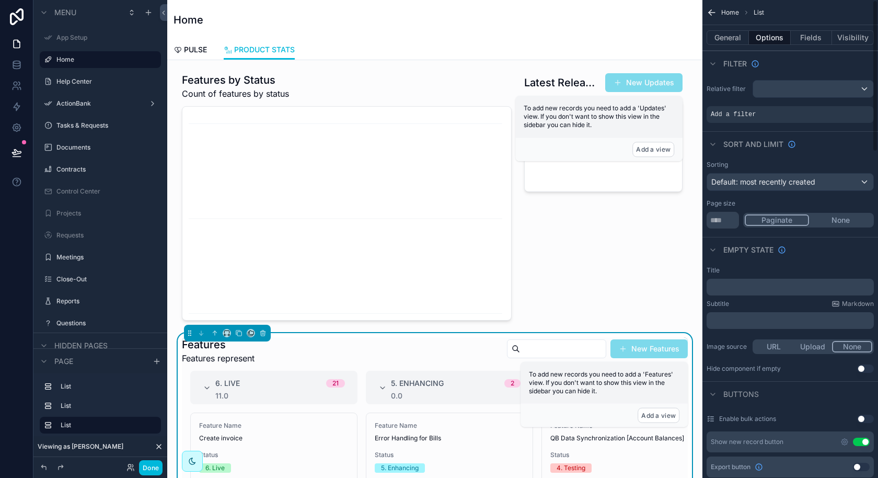
click at [0, 0] on icon "scrollable content" at bounding box center [0, 0] width 0 height 0
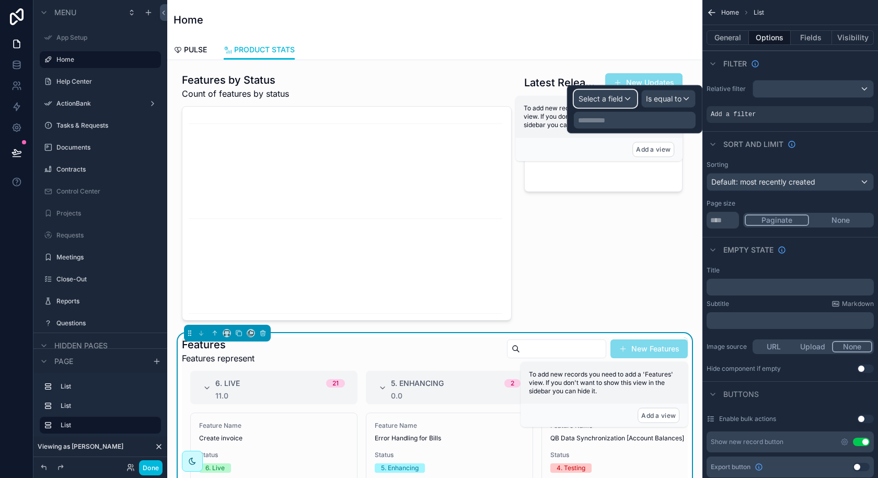
click at [613, 99] on span "Select a field" at bounding box center [601, 98] width 44 height 9
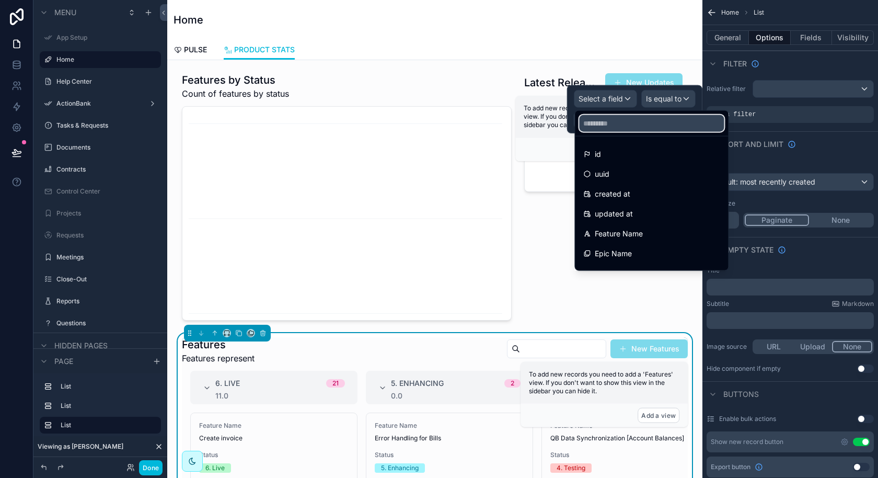
click at [612, 124] on input "text" at bounding box center [651, 123] width 145 height 17
type input "*"
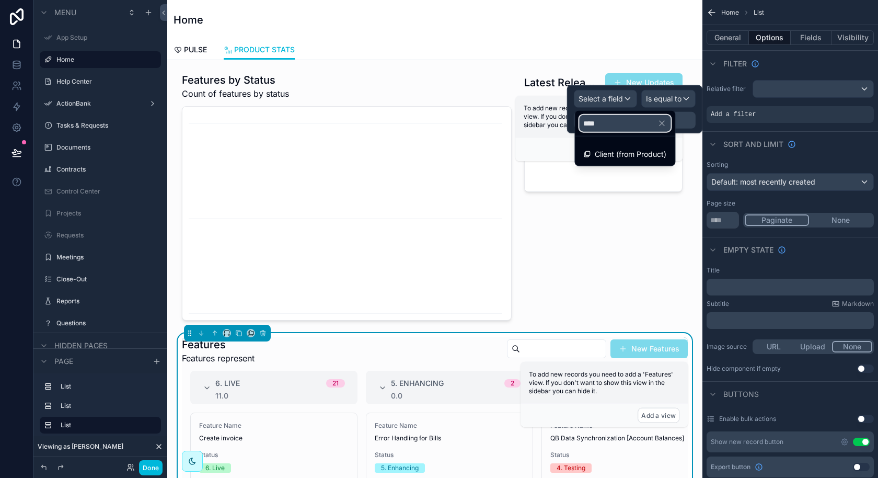
type input "****"
click at [626, 154] on span "Client (from Product)" at bounding box center [631, 154] width 72 height 13
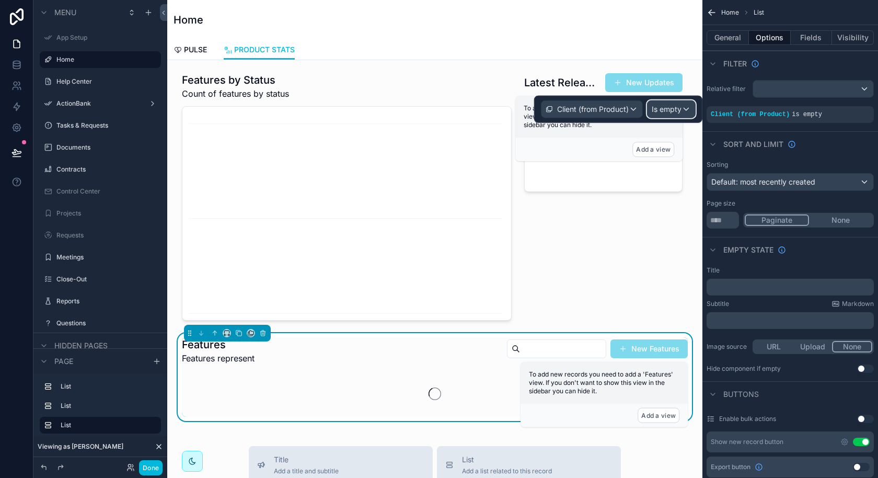
click at [673, 107] on span "Is empty" at bounding box center [667, 109] width 30 height 10
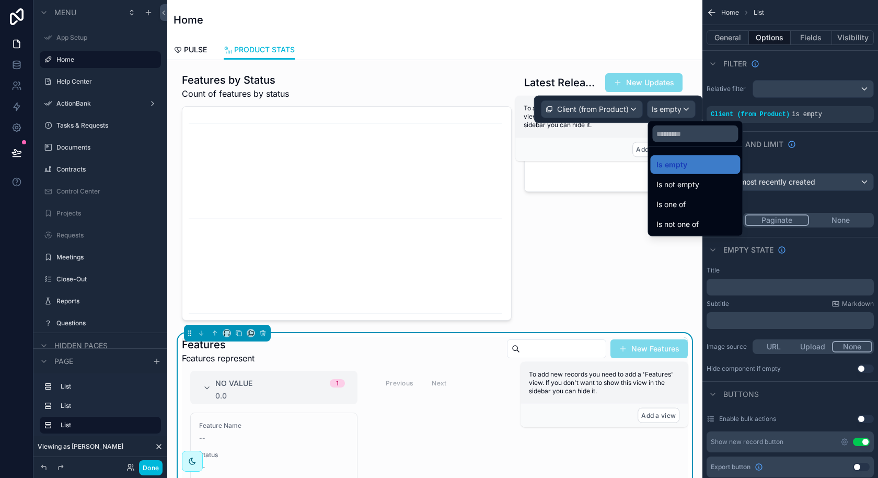
click at [666, 205] on span "Is one of" at bounding box center [671, 204] width 29 height 13
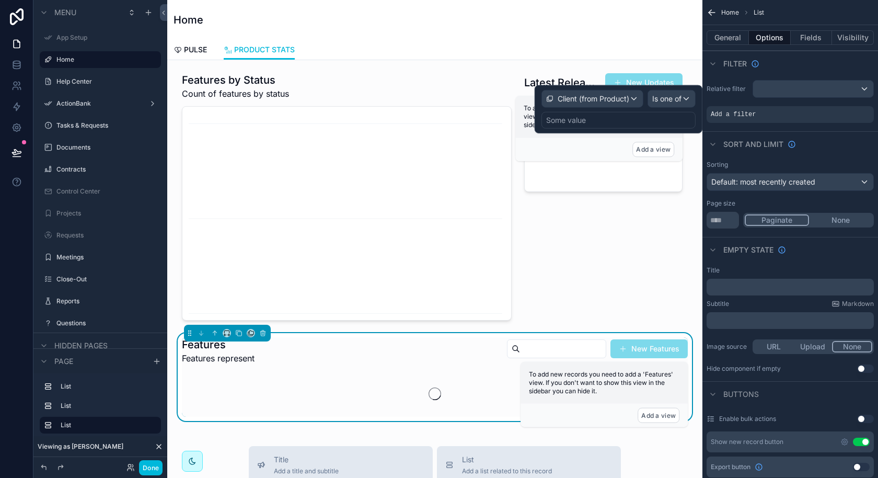
click at [635, 119] on div "Some value" at bounding box center [619, 120] width 154 height 17
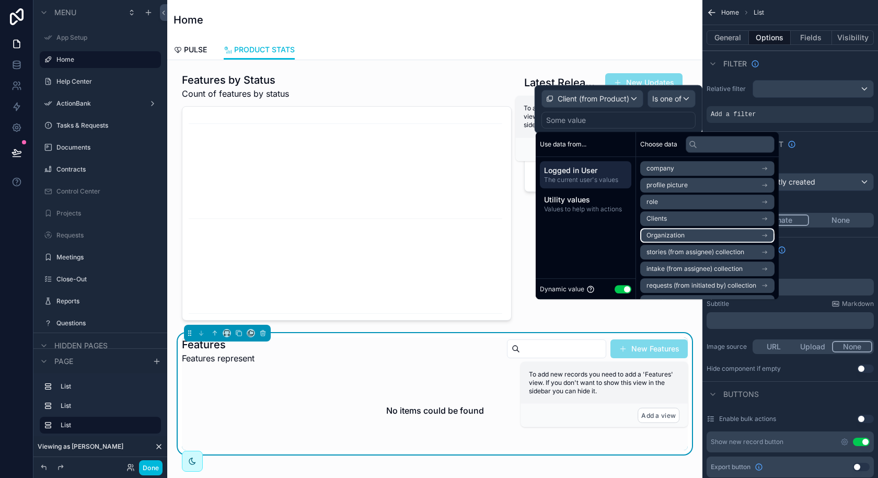
click at [669, 230] on li "Organization" at bounding box center [707, 235] width 134 height 15
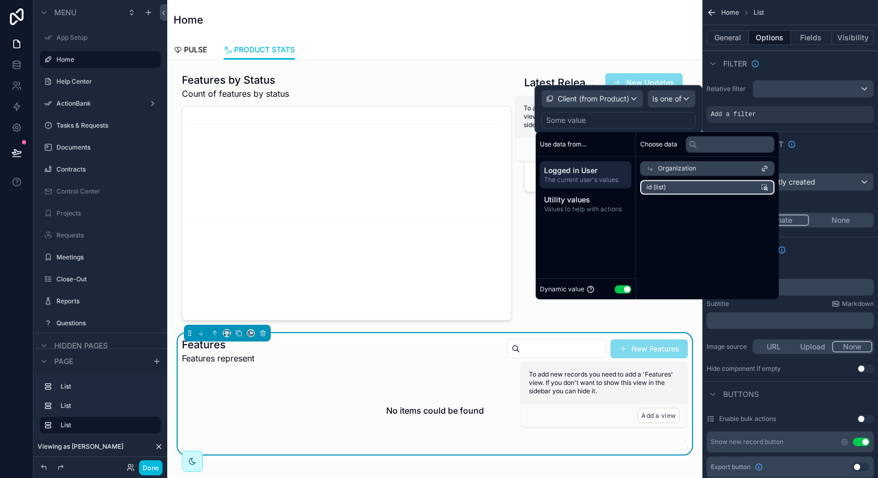
click at [670, 184] on li "id (list)" at bounding box center [707, 187] width 134 height 15
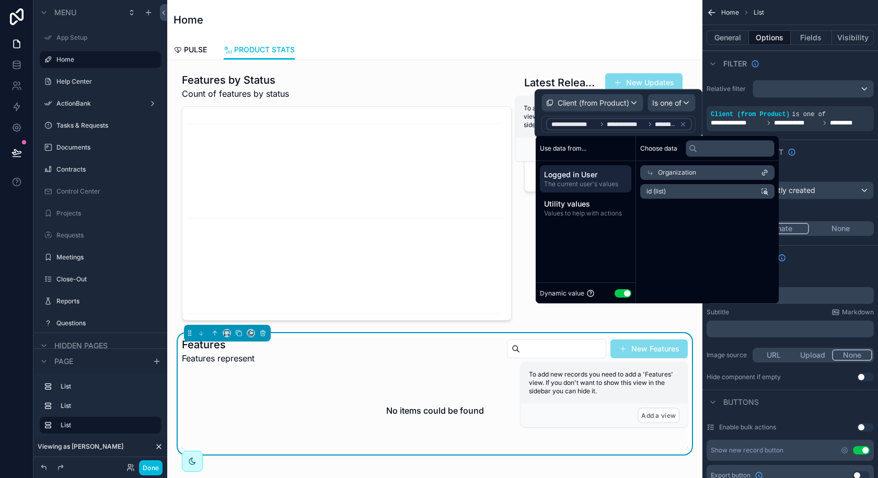
click at [478, 255] on div "scrollable content" at bounding box center [347, 196] width 342 height 256
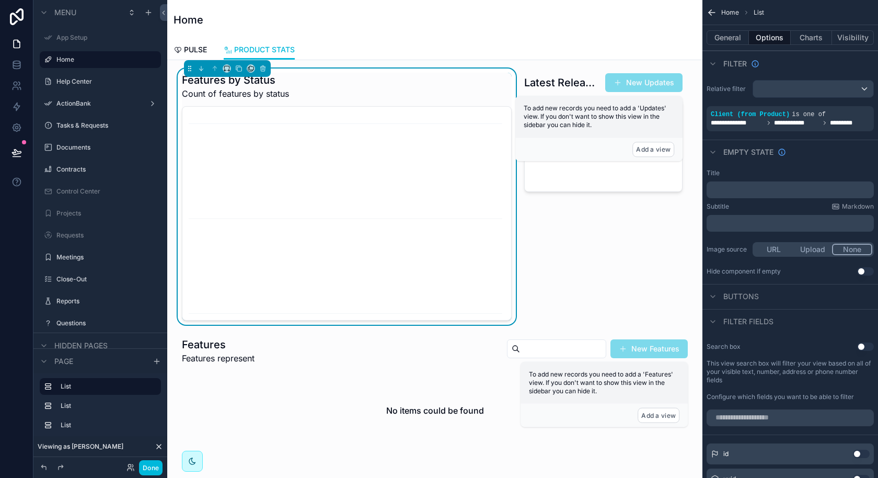
click at [592, 171] on div "scrollable content" at bounding box center [603, 196] width 171 height 256
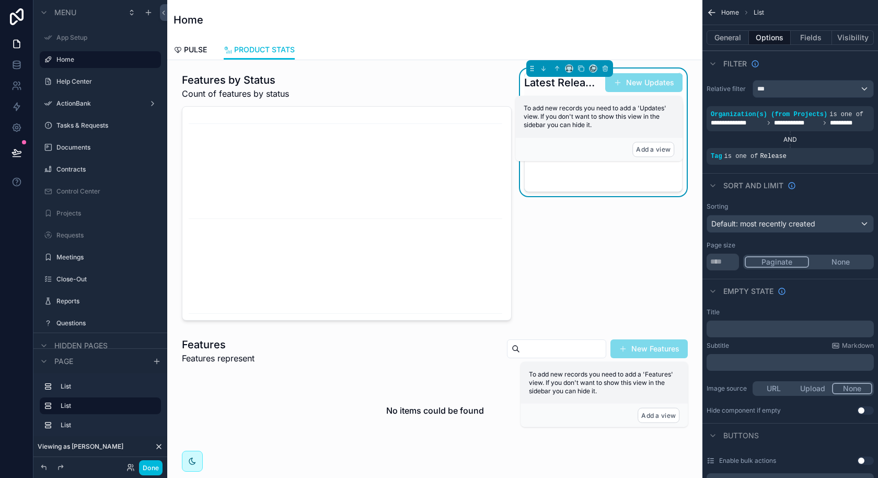
click at [461, 379] on div "scrollable content" at bounding box center [435, 393] width 519 height 121
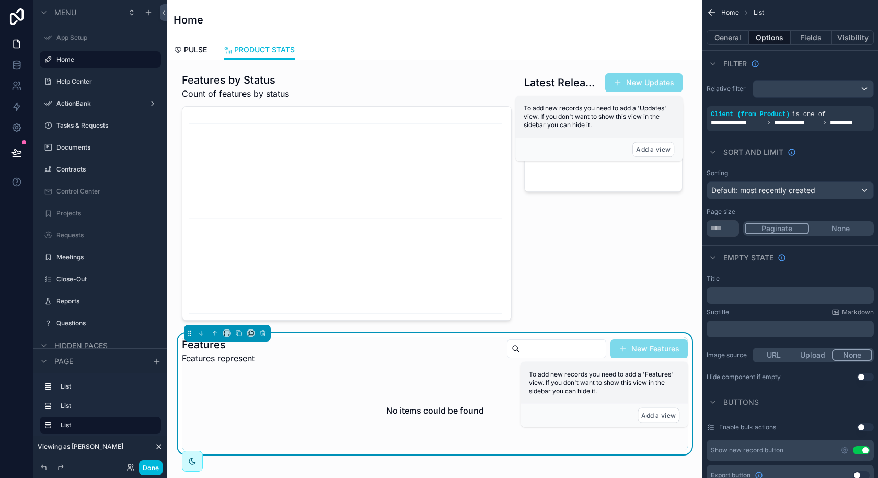
click at [201, 52] on span "PULSE" at bounding box center [195, 49] width 23 height 10
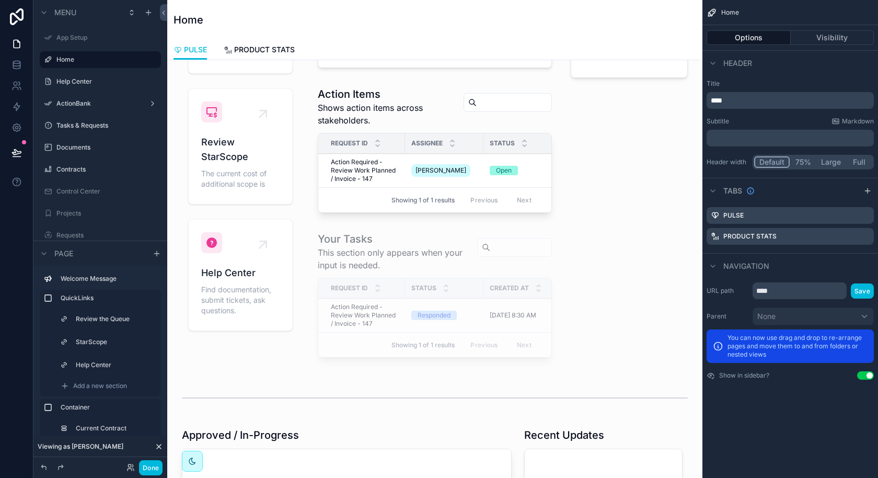
scroll to position [166, 0]
click at [148, 463] on button "Done" at bounding box center [151, 467] width 24 height 15
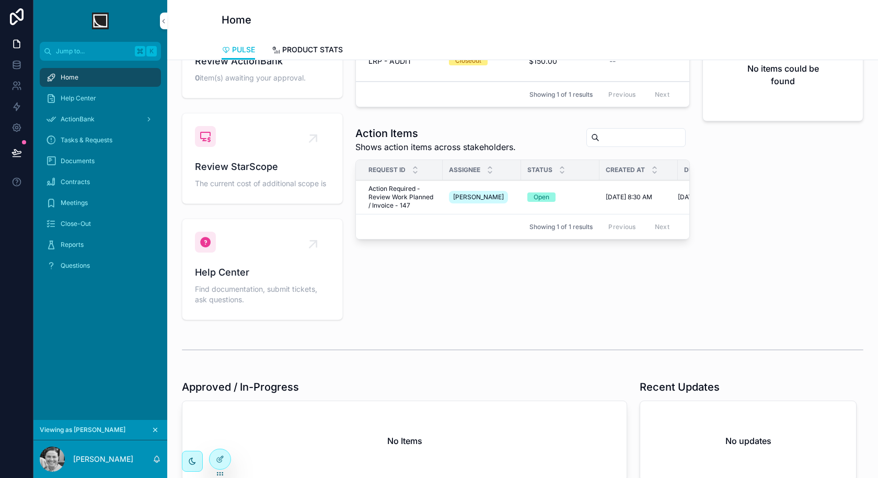
scroll to position [0, 0]
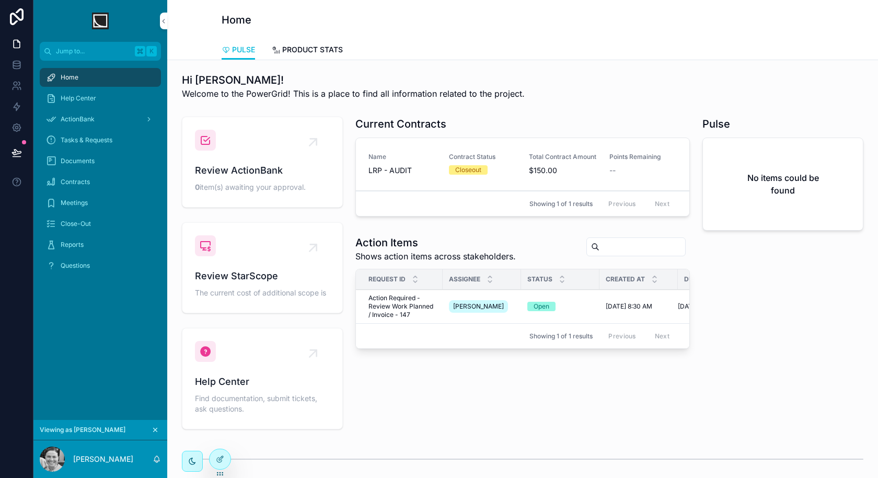
click at [93, 267] on div "Questions" at bounding box center [100, 265] width 109 height 17
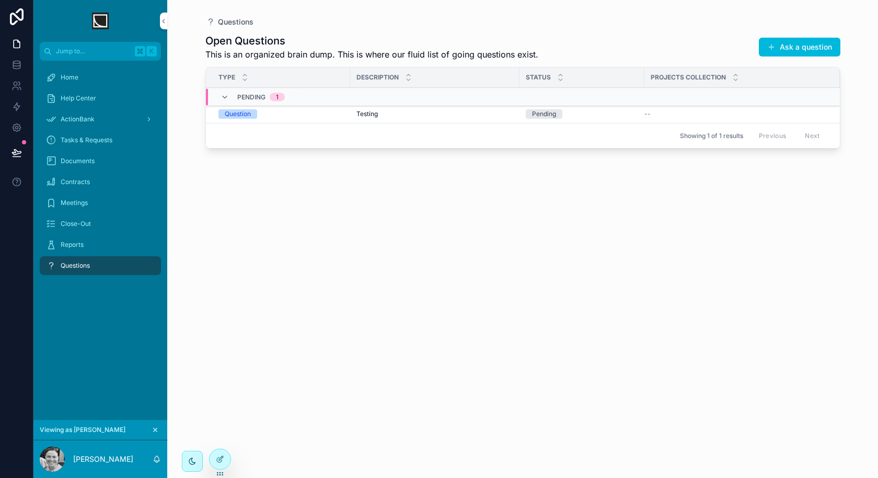
click at [141, 102] on div "Help Center" at bounding box center [100, 98] width 109 height 17
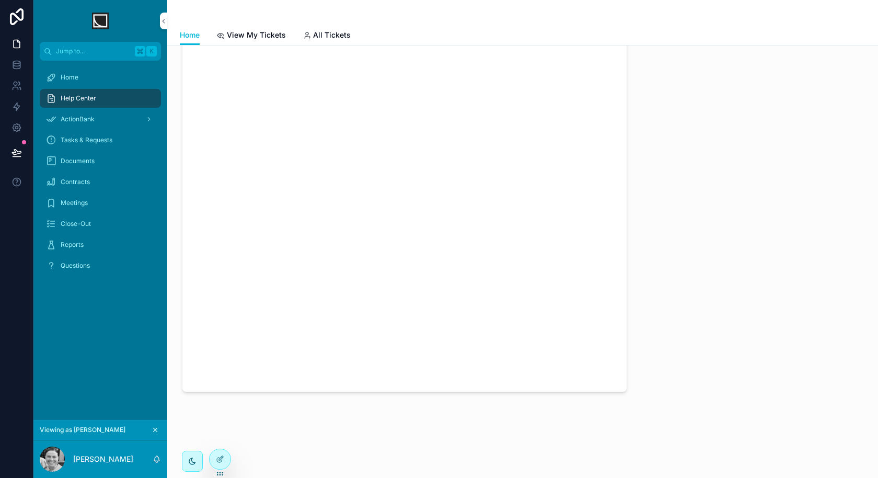
scroll to position [232, 0]
click at [214, 458] on div at bounding box center [220, 459] width 21 height 20
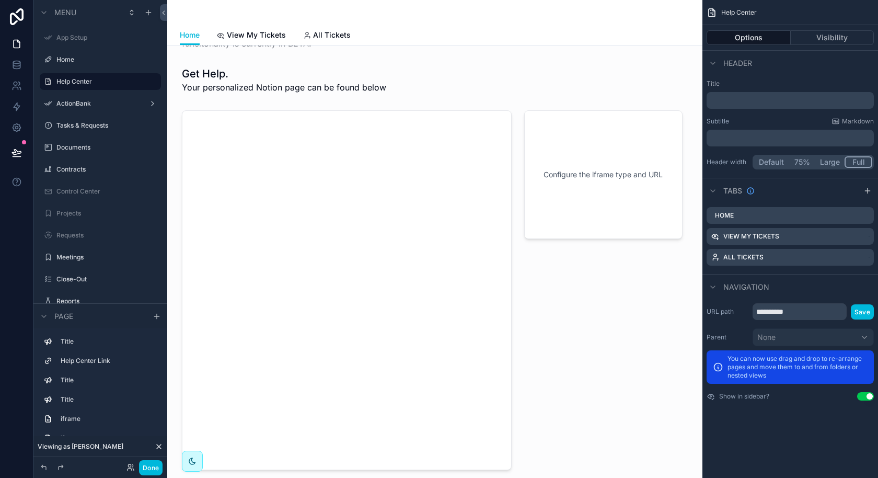
click at [599, 177] on div "scrollable content" at bounding box center [603, 290] width 171 height 368
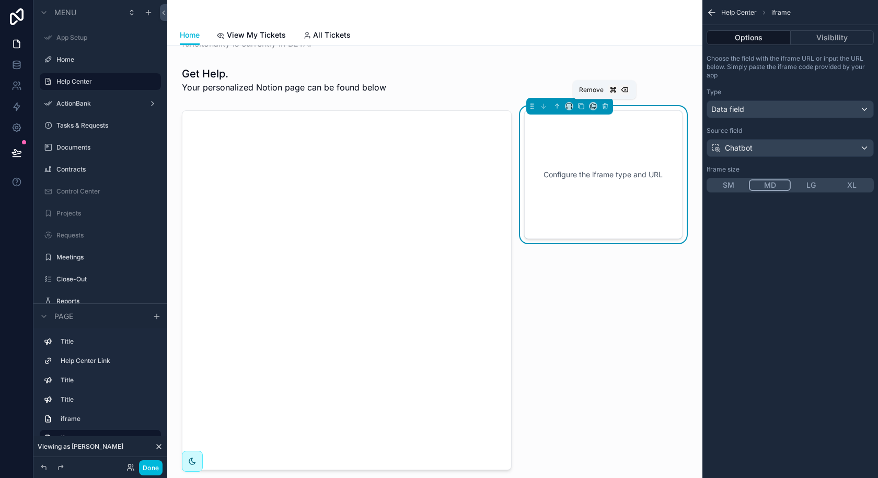
click at [605, 107] on icon "scrollable content" at bounding box center [605, 107] width 4 height 4
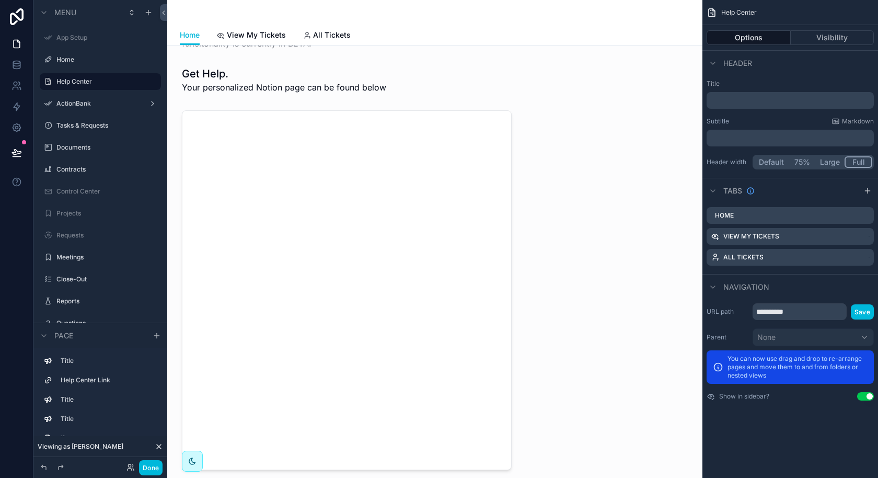
click at [445, 152] on div "scrollable content" at bounding box center [347, 290] width 342 height 368
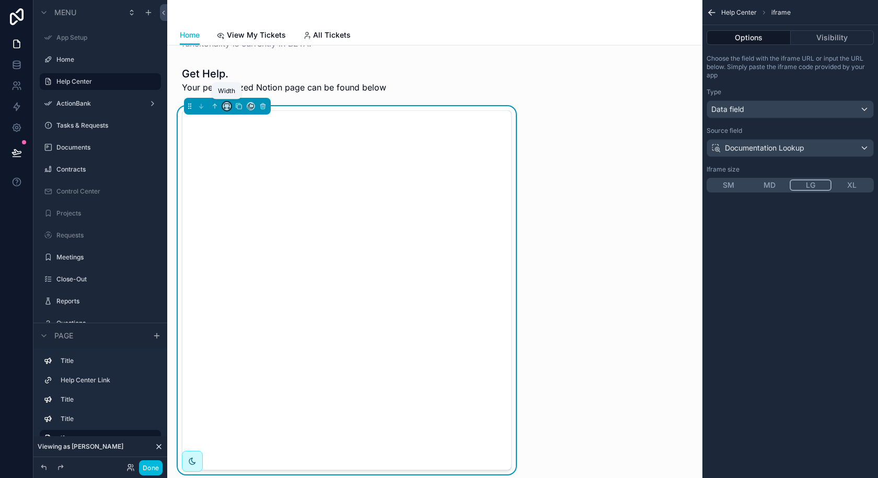
click at [229, 104] on icon "scrollable content" at bounding box center [226, 105] width 5 height 3
click at [242, 240] on span "Full width" at bounding box center [248, 243] width 32 height 13
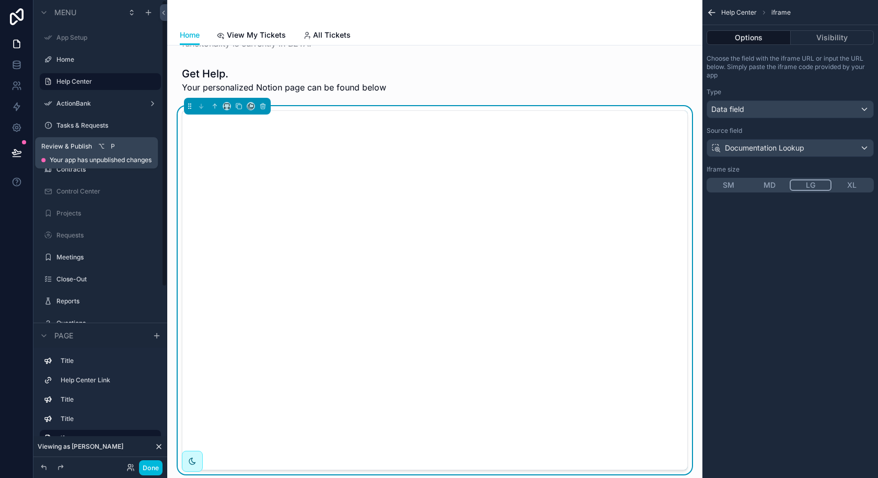
click at [12, 151] on icon at bounding box center [17, 152] width 10 height 10
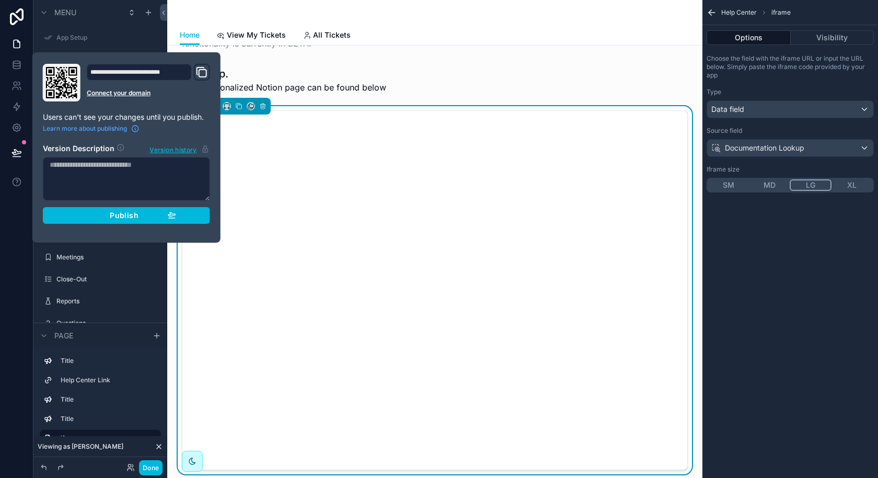
click at [164, 216] on div "Publish" at bounding box center [126, 215] width 99 height 9
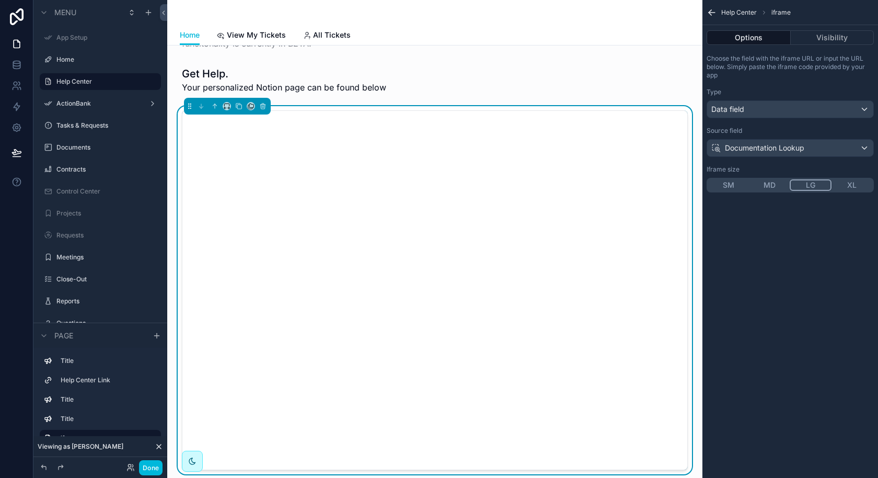
click at [153, 466] on button "Done" at bounding box center [151, 467] width 24 height 15
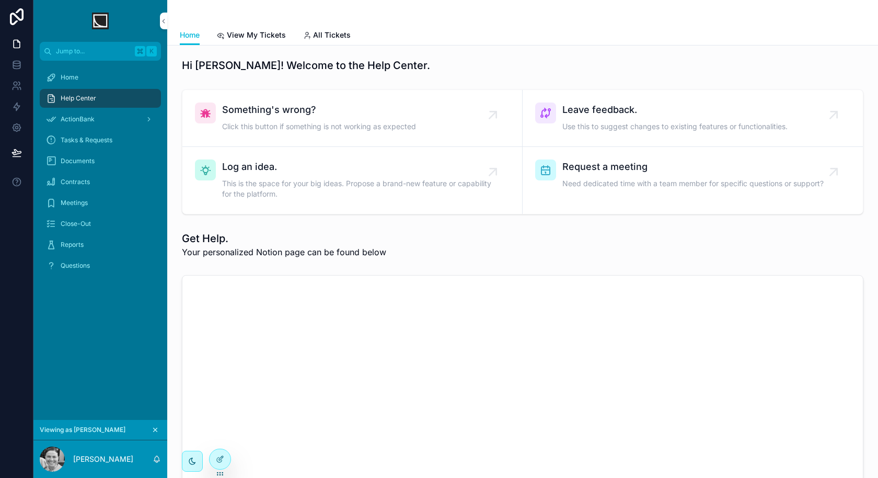
click at [321, 42] on link "All Tickets" at bounding box center [327, 36] width 48 height 21
